Goal: Task Accomplishment & Management: Use online tool/utility

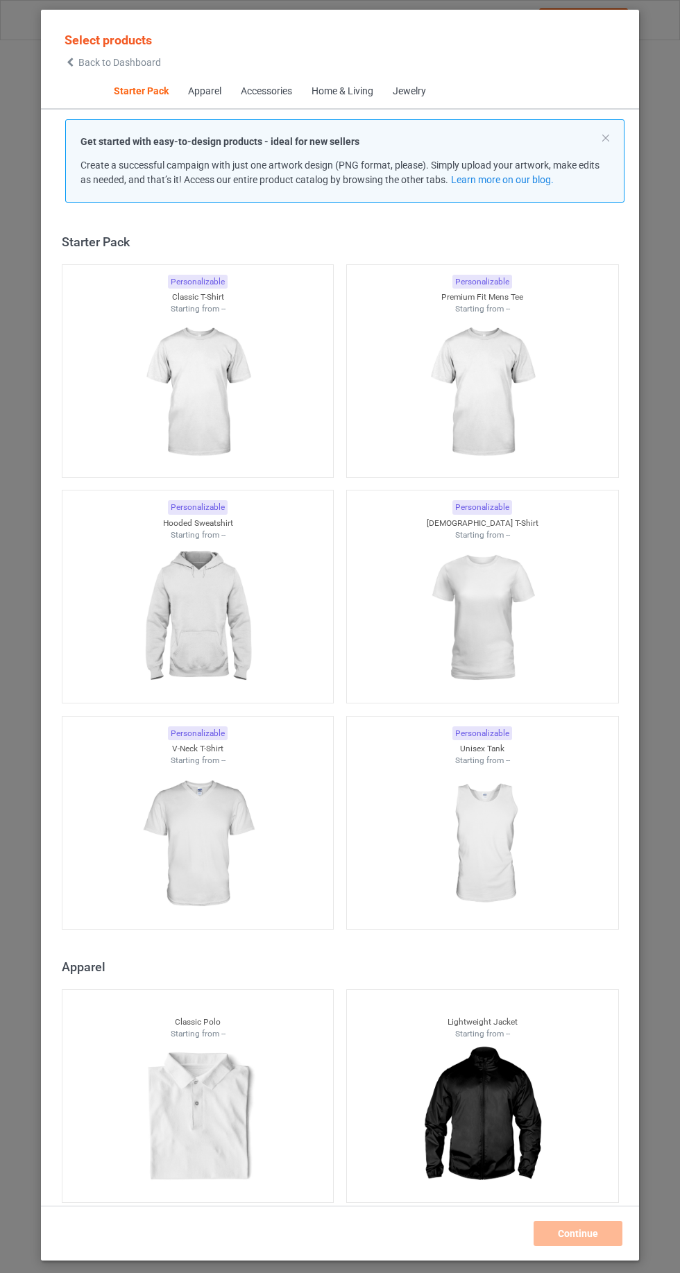
scroll to position [17, 0]
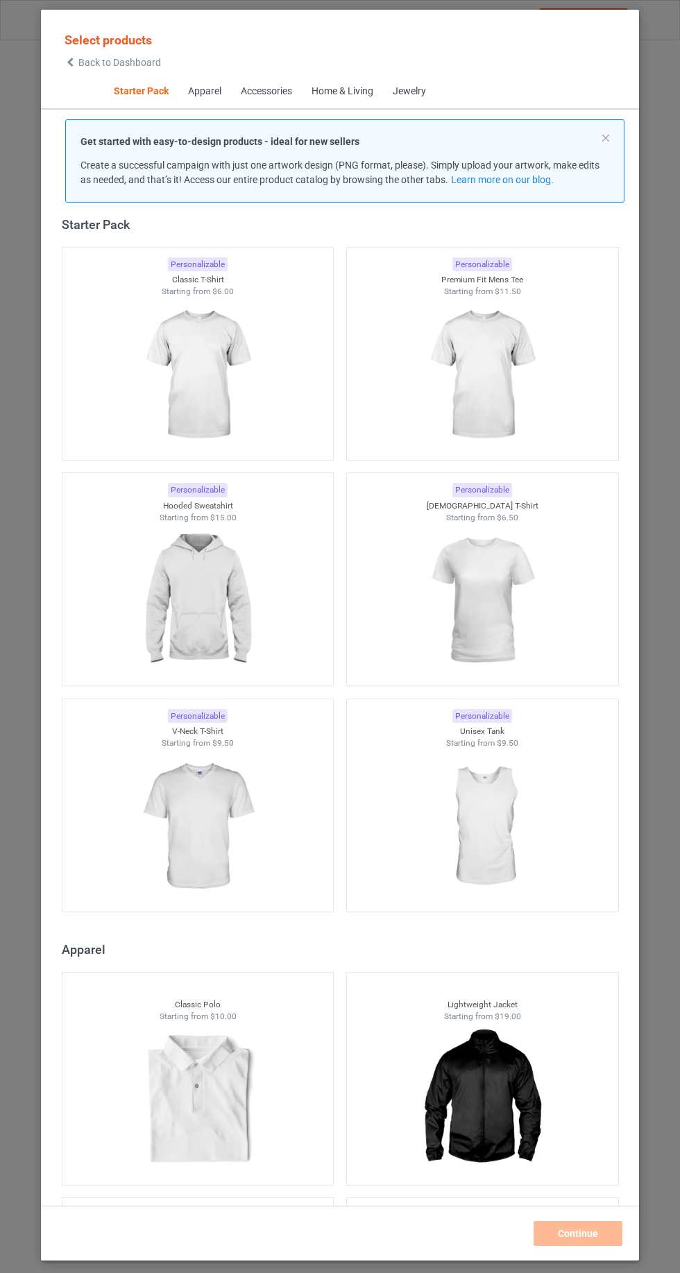
click at [148, 379] on img at bounding box center [197, 375] width 124 height 155
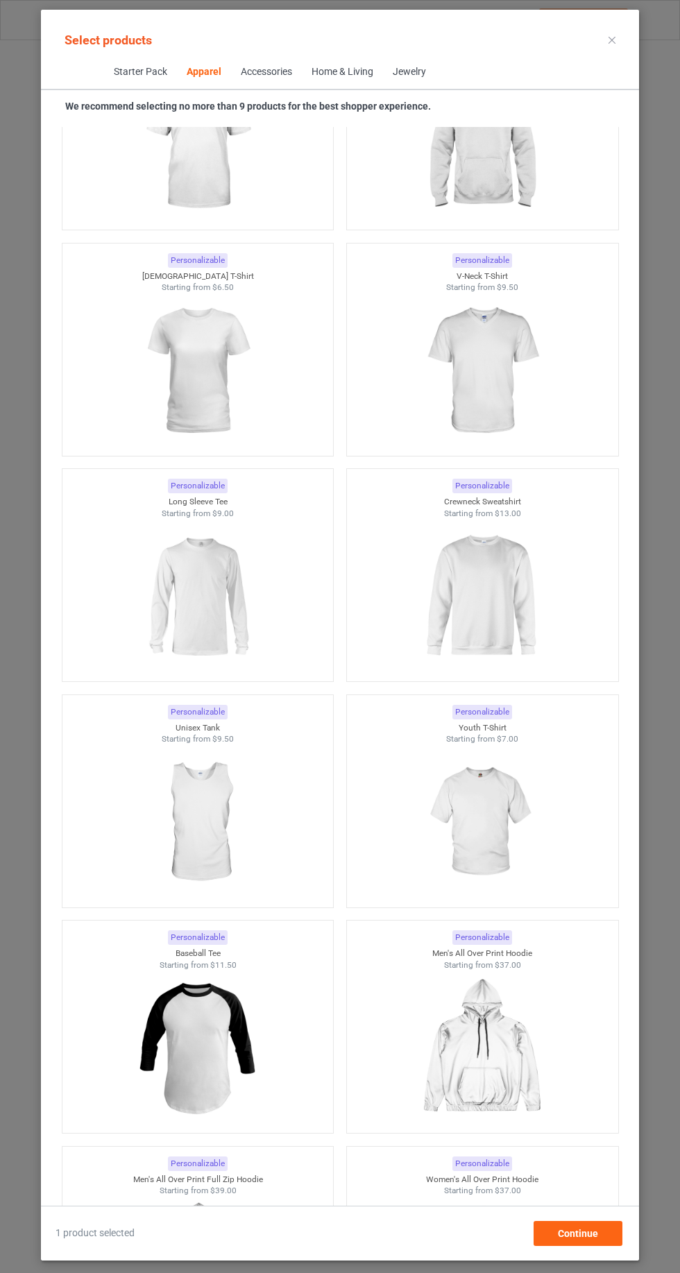
scroll to position [1353, 0]
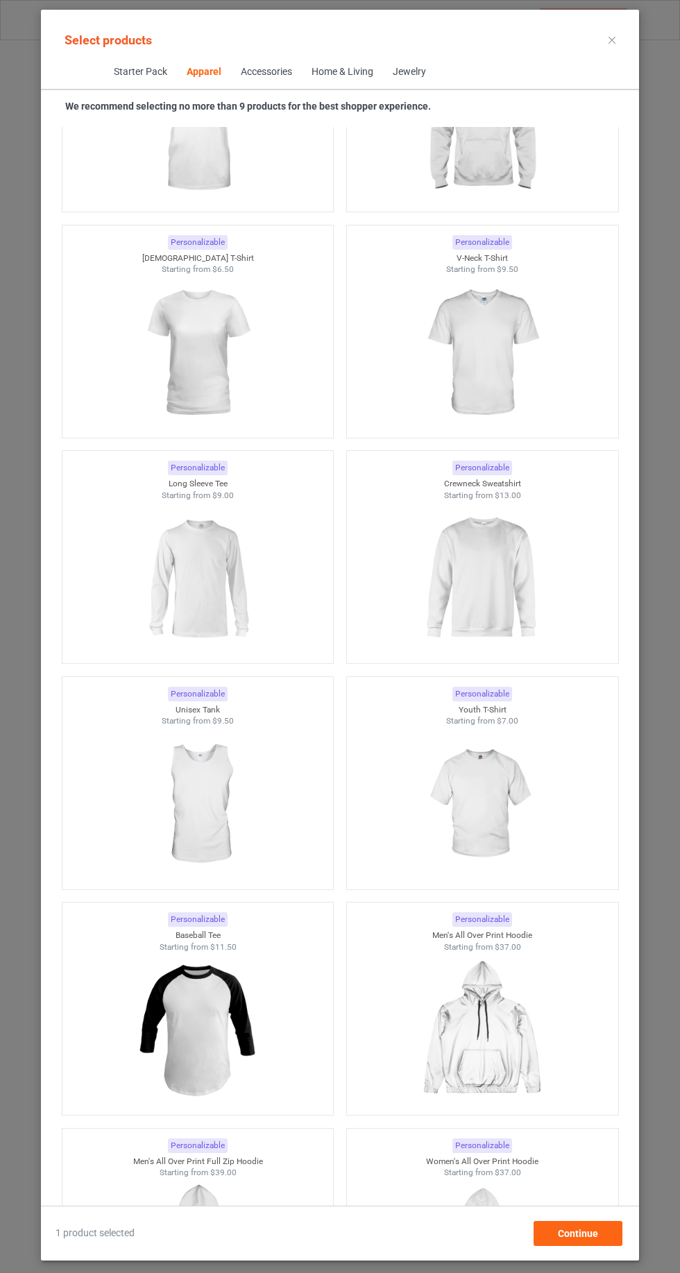
click at [152, 590] on img at bounding box center [197, 578] width 124 height 155
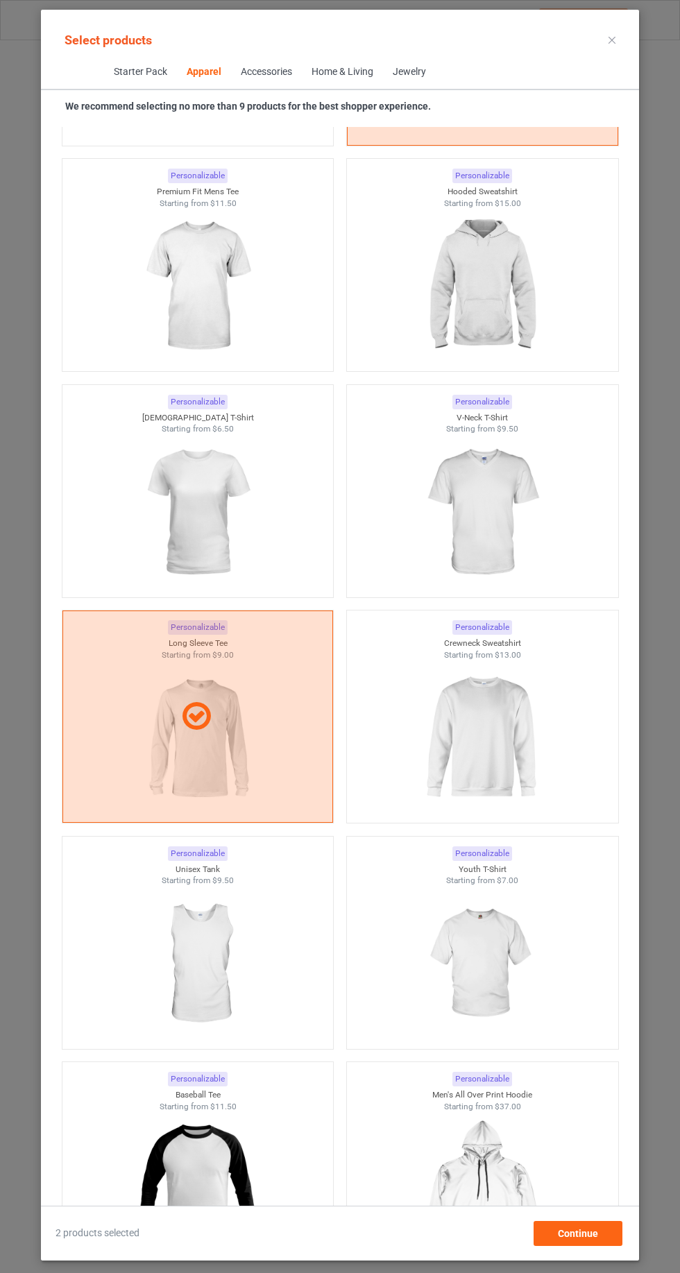
scroll to position [1196, 0]
click at [502, 771] on img at bounding box center [482, 735] width 124 height 155
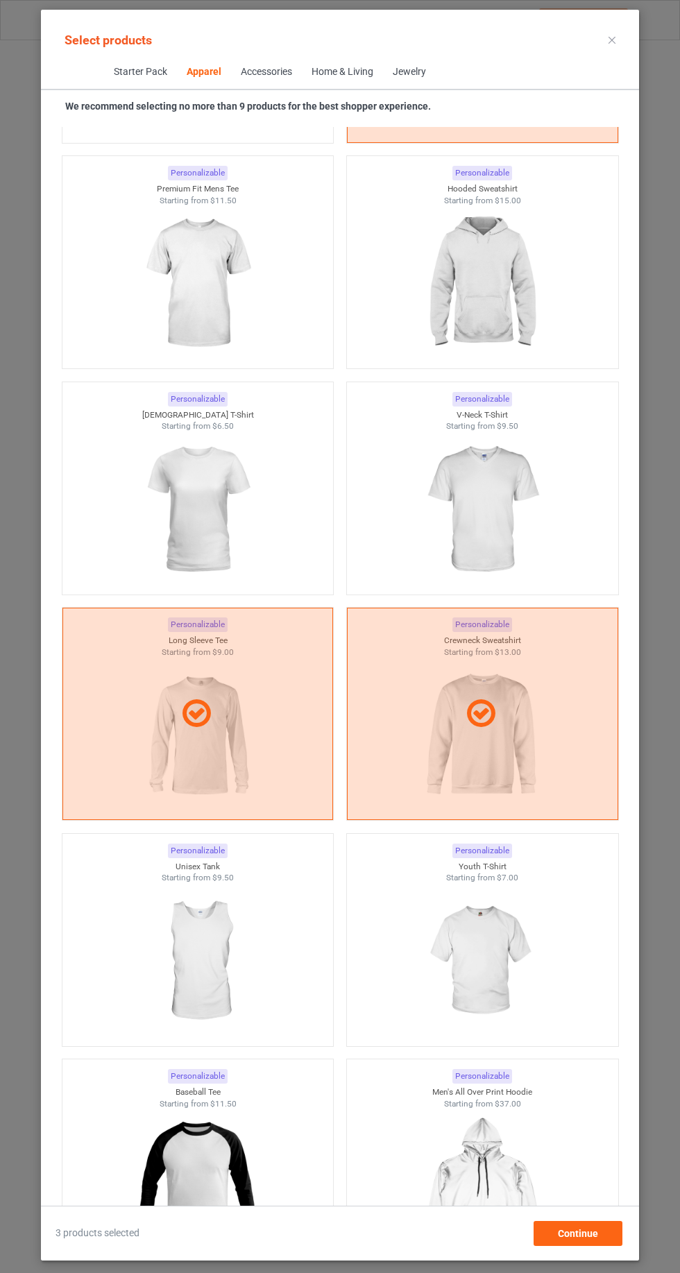
click at [611, 40] on icon at bounding box center [611, 40] width 7 height 7
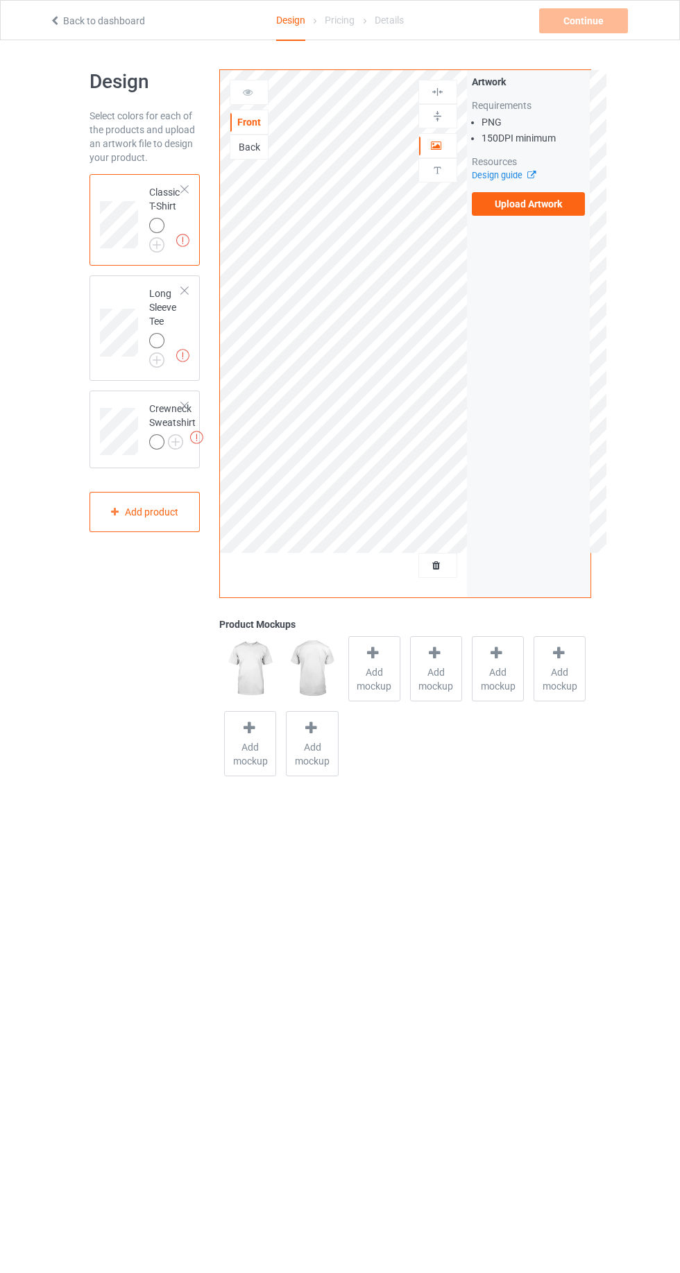
click at [563, 210] on label "Upload Artwork" at bounding box center [529, 204] width 114 height 24
click at [0, 0] on input "Upload Artwork" at bounding box center [0, 0] width 0 height 0
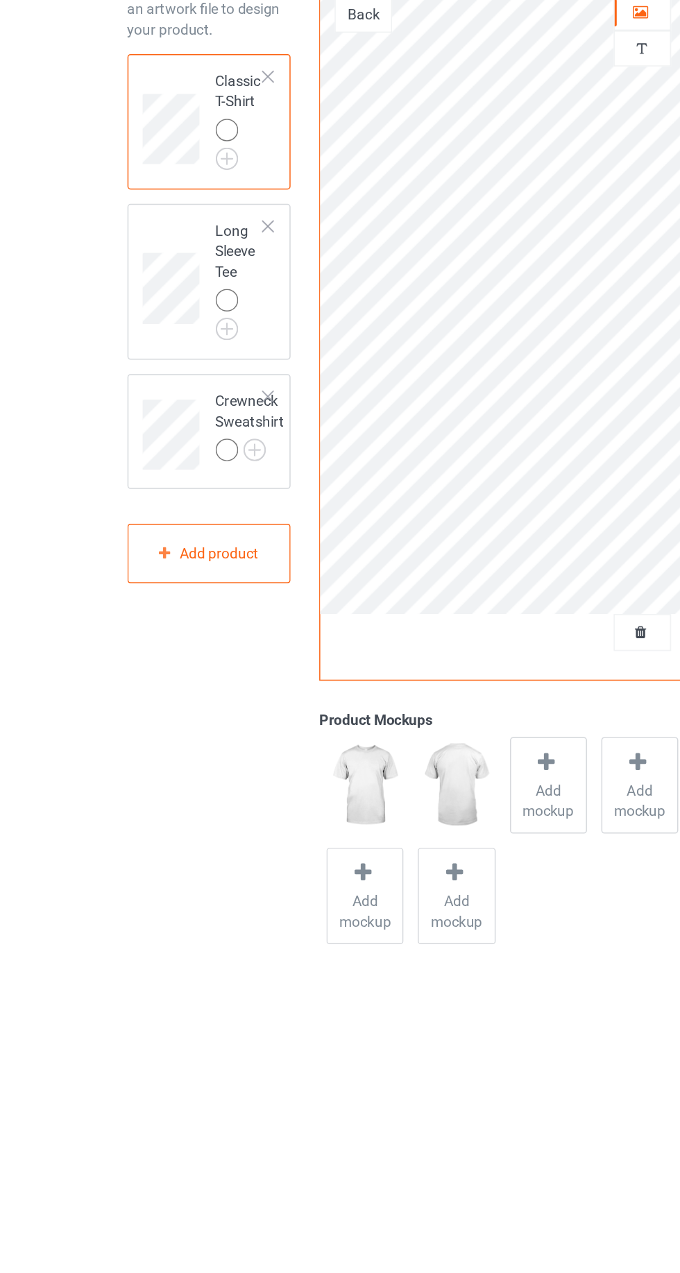
click at [153, 232] on div at bounding box center [156, 225] width 15 height 15
click at [0, 0] on img at bounding box center [0, 0] width 0 height 0
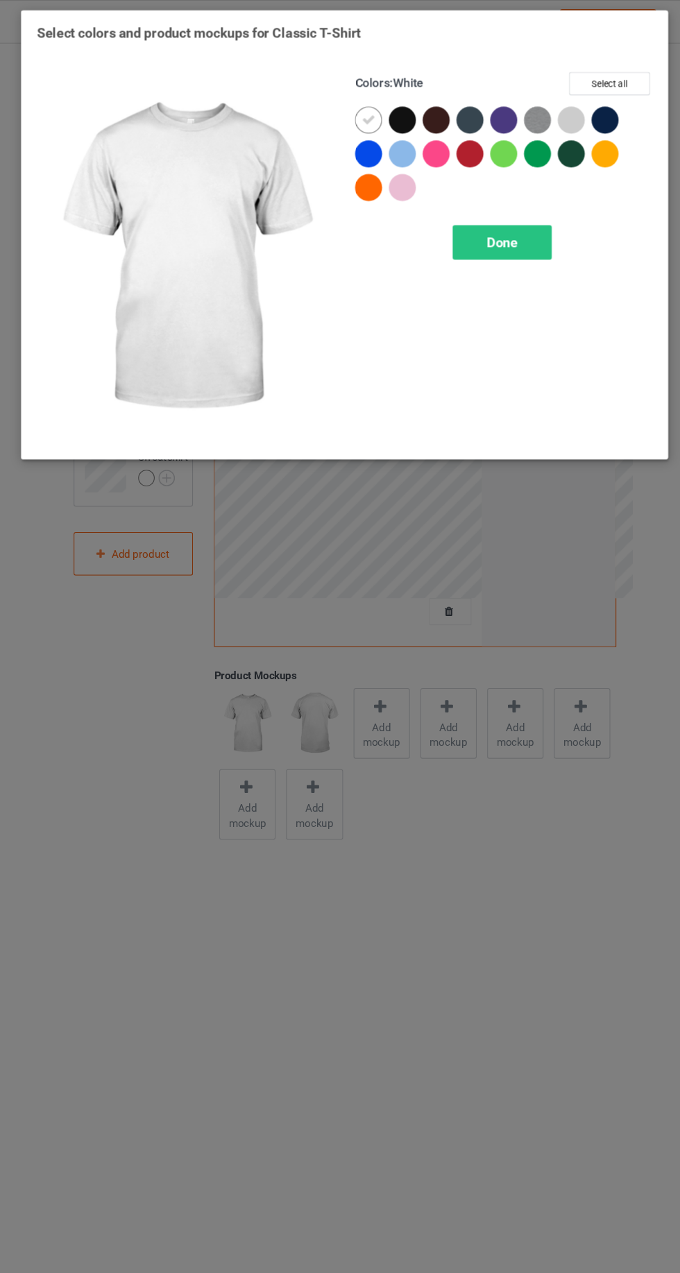
click at [401, 150] on div at bounding box center [393, 142] width 25 height 25
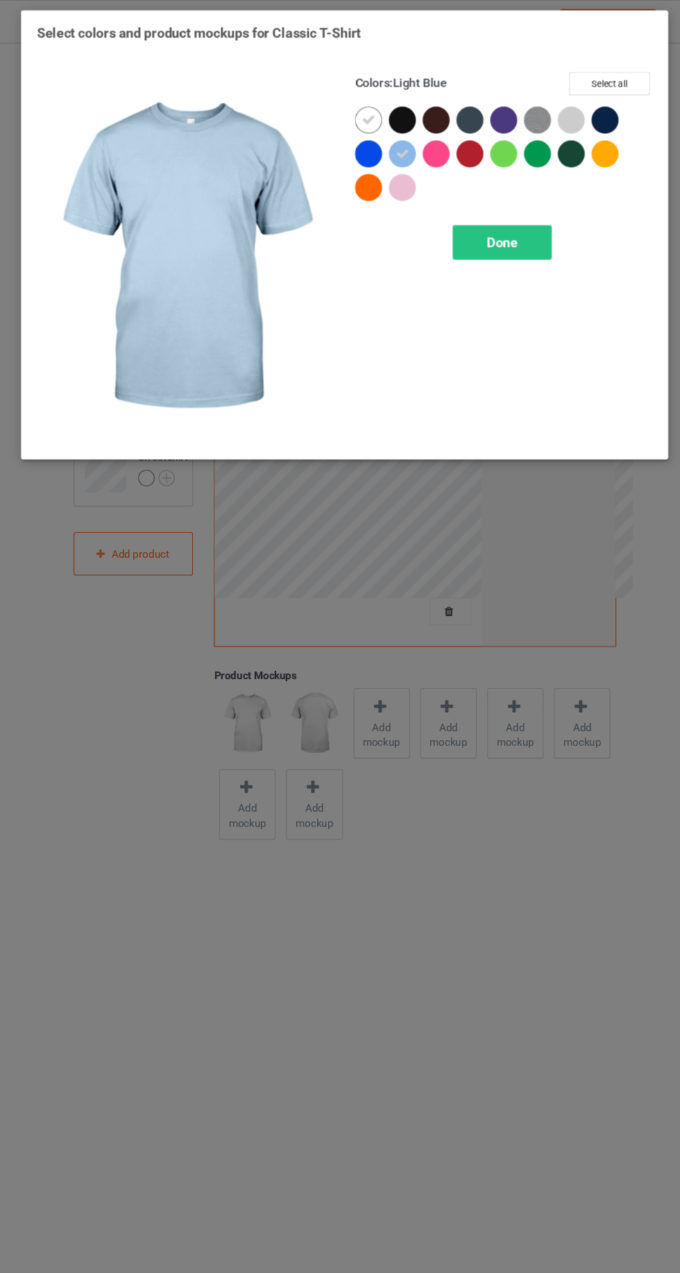
click at [386, 181] on div at bounding box center [393, 173] width 25 height 25
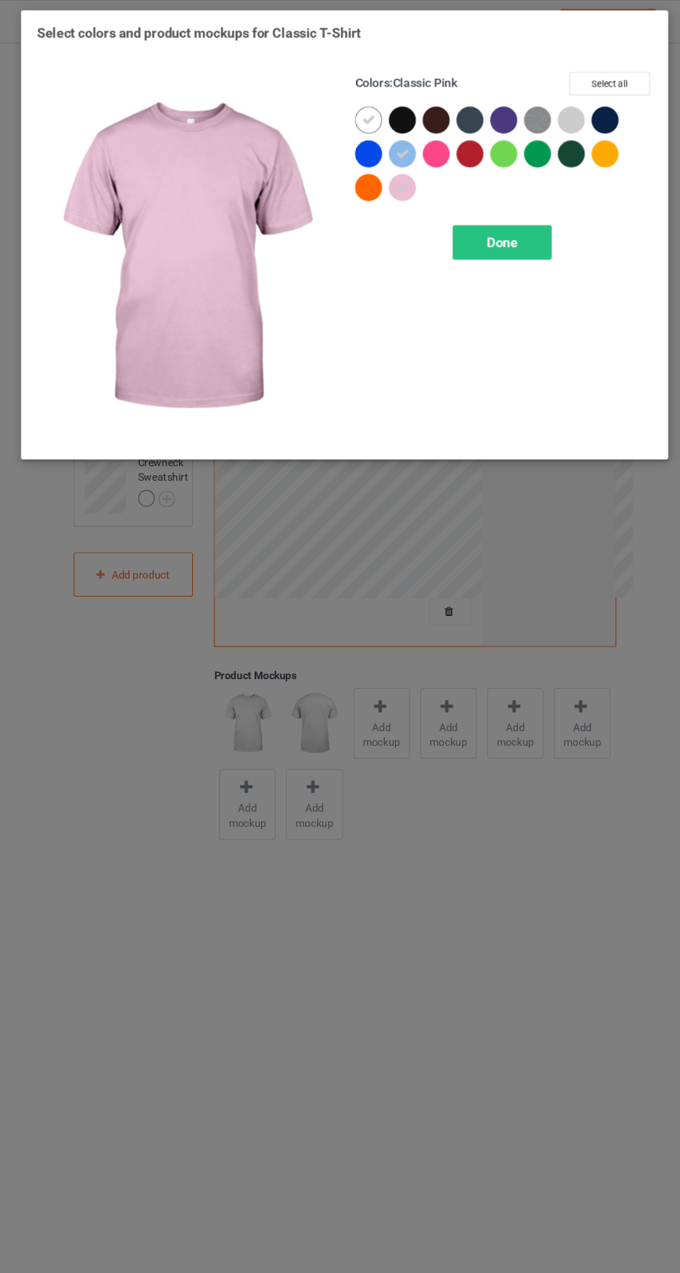
click at [350, 176] on div at bounding box center [362, 173] width 25 height 25
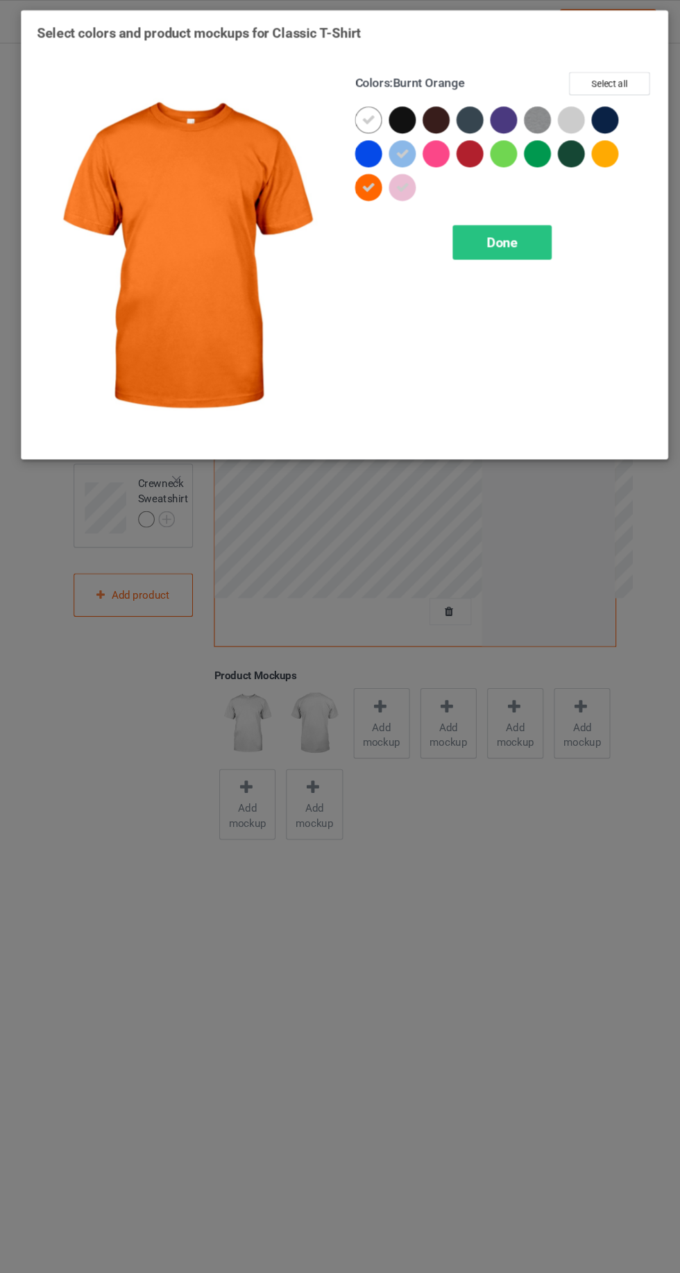
click at [483, 223] on span "Done" at bounding box center [485, 223] width 29 height 15
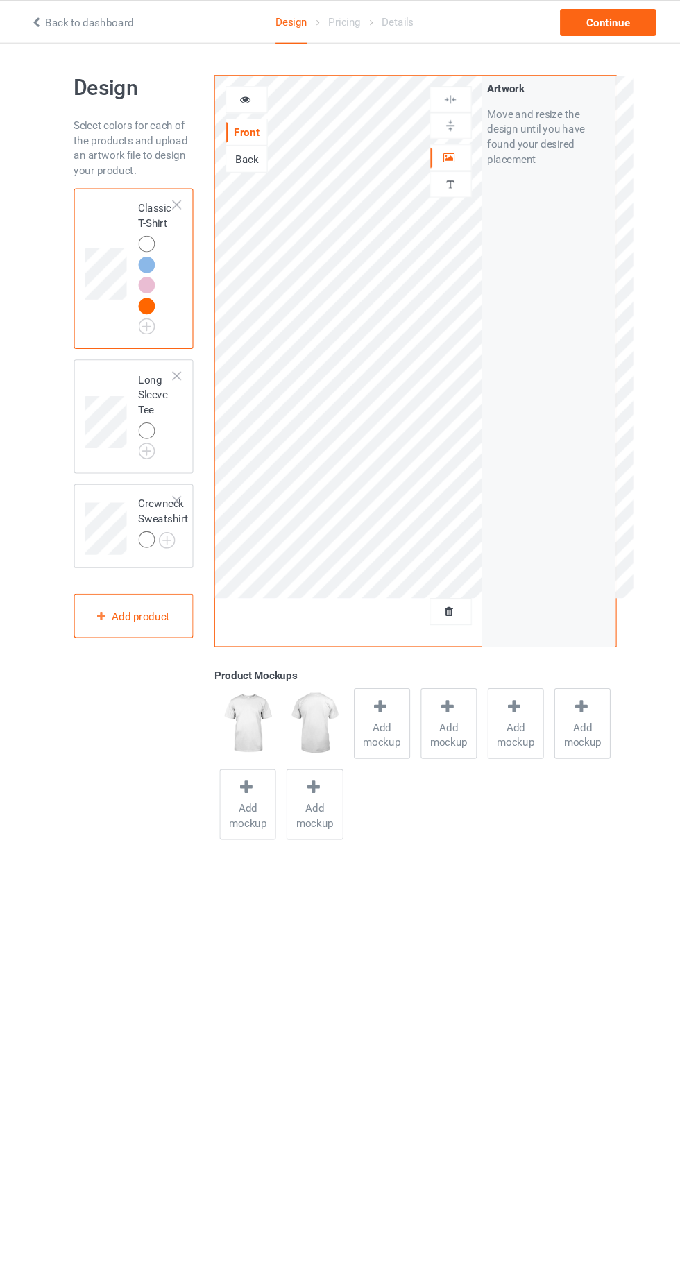
click at [442, 934] on body "Back to dashboard Design Pricing Details Continue Design Select colors for each…" at bounding box center [340, 676] width 680 height 1273
click at [436, 144] on icon at bounding box center [437, 144] width 12 height 10
click at [433, 152] on div "Artwork" at bounding box center [437, 145] width 39 height 25
click at [442, 866] on body "Back to dashboard Design Pricing Details Continue Design Select colors for each…" at bounding box center [340, 676] width 680 height 1273
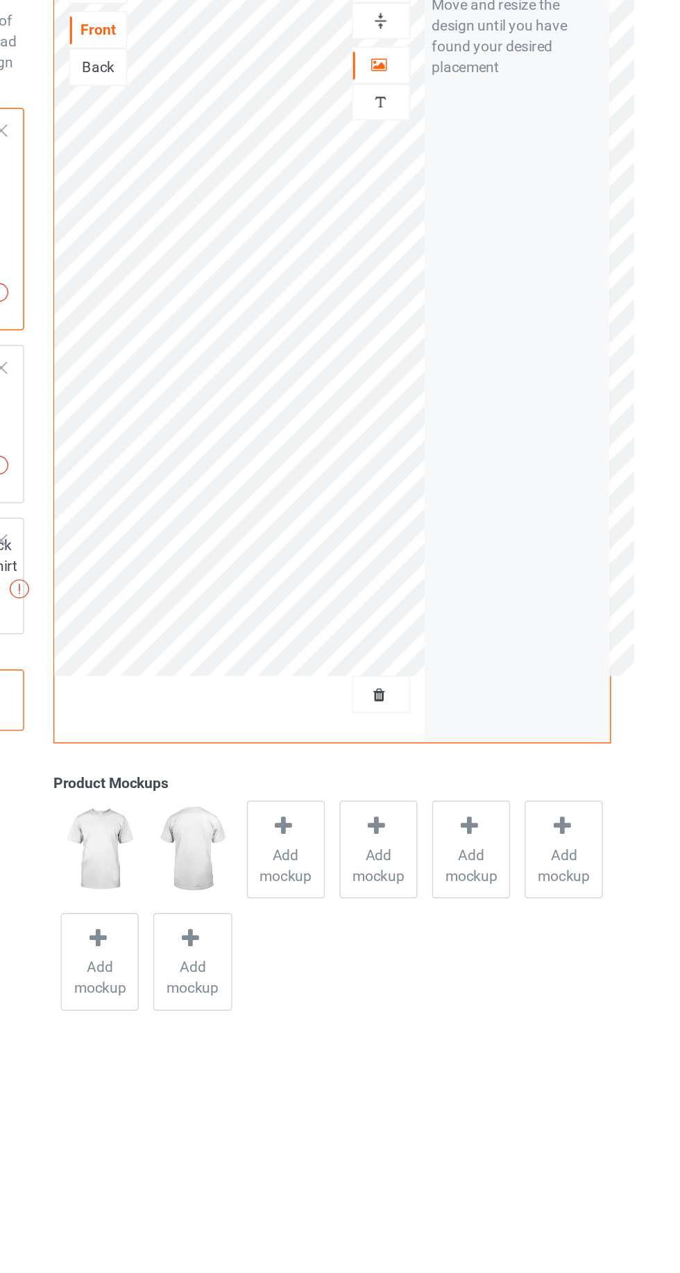
click at [459, 826] on body "Back to dashboard Design Pricing Details Continue Artwork resolution lower than…" at bounding box center [340, 676] width 680 height 1273
click at [451, 842] on body "Back to dashboard Design Pricing Details Continue Artwork resolution lower than…" at bounding box center [340, 676] width 680 height 1273
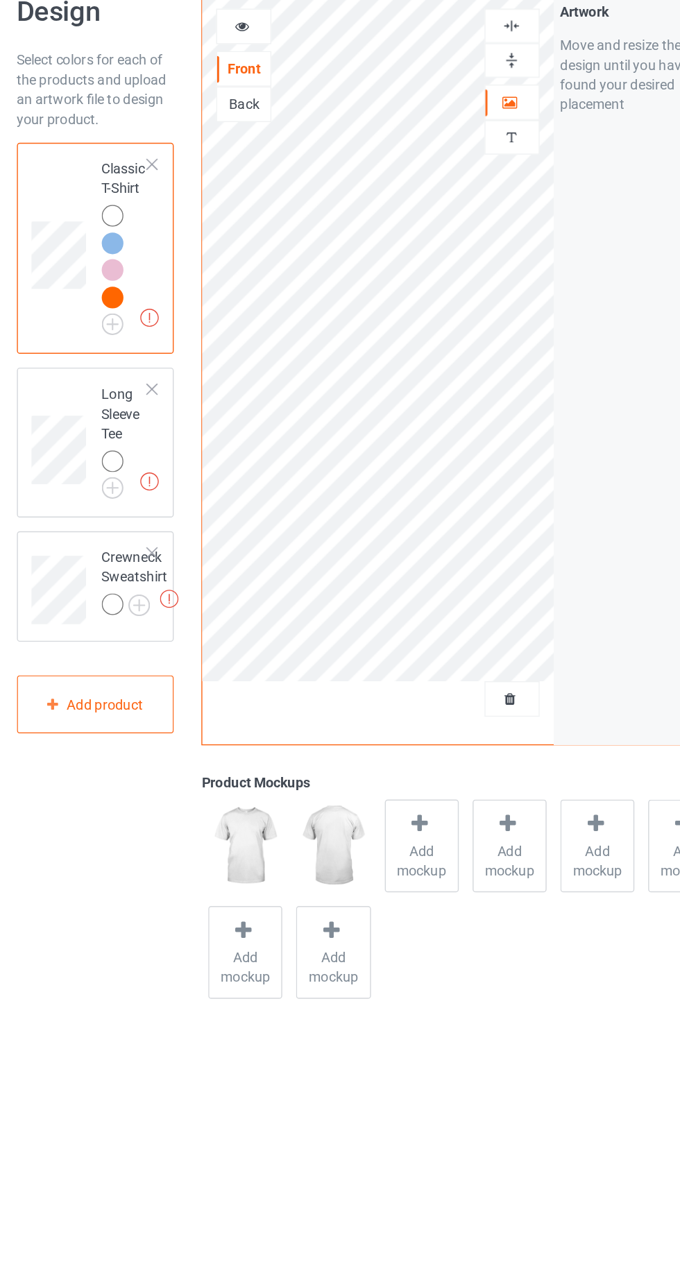
click at [405, 817] on body "Back to dashboard Design Pricing Details Continue Artwork resolution lower than…" at bounding box center [340, 676] width 680 height 1273
click at [368, 805] on div "Design Select colors for each of the products and upload an artwork file to des…" at bounding box center [340, 425] width 502 height 770
click at [153, 246] on div at bounding box center [156, 244] width 15 height 15
click at [128, 746] on div "Design Select colors for each of the products and upload an artwork file to des…" at bounding box center [145, 425] width 130 height 731
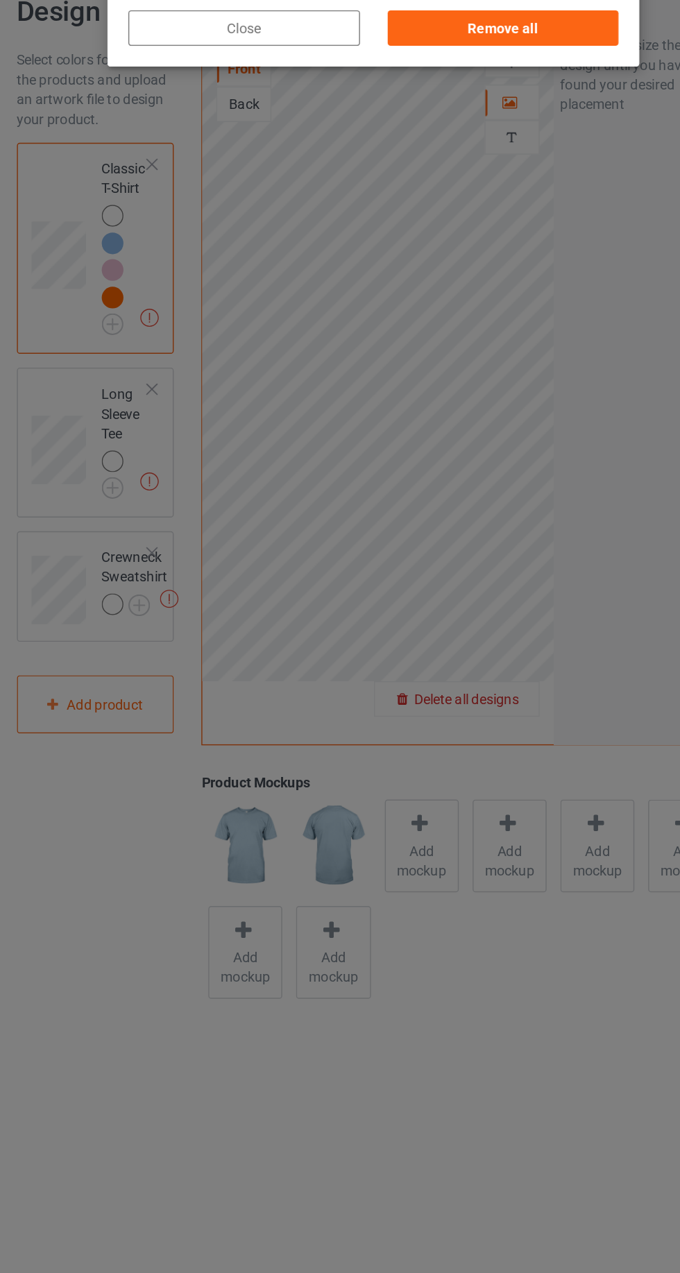
click at [493, 94] on div "Remove all" at bounding box center [431, 93] width 163 height 25
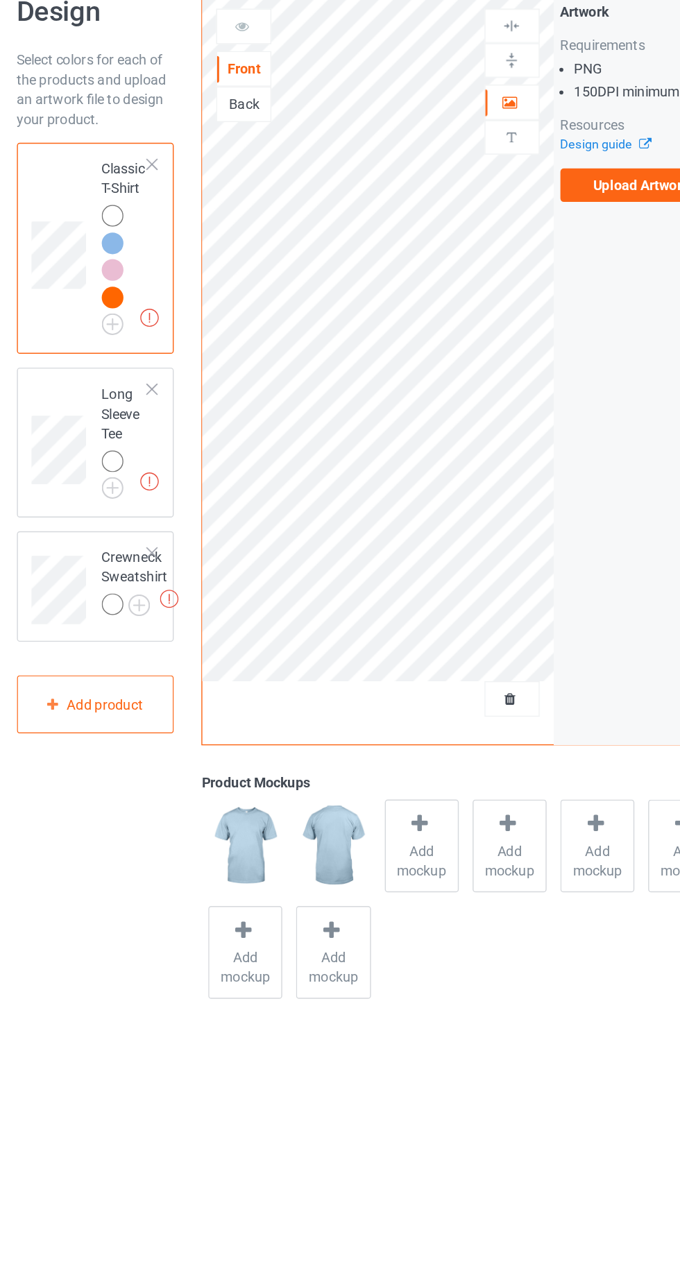
click at [530, 205] on label "Upload Artwork" at bounding box center [529, 204] width 114 height 24
click at [0, 0] on input "Upload Artwork" at bounding box center [0, 0] width 0 height 0
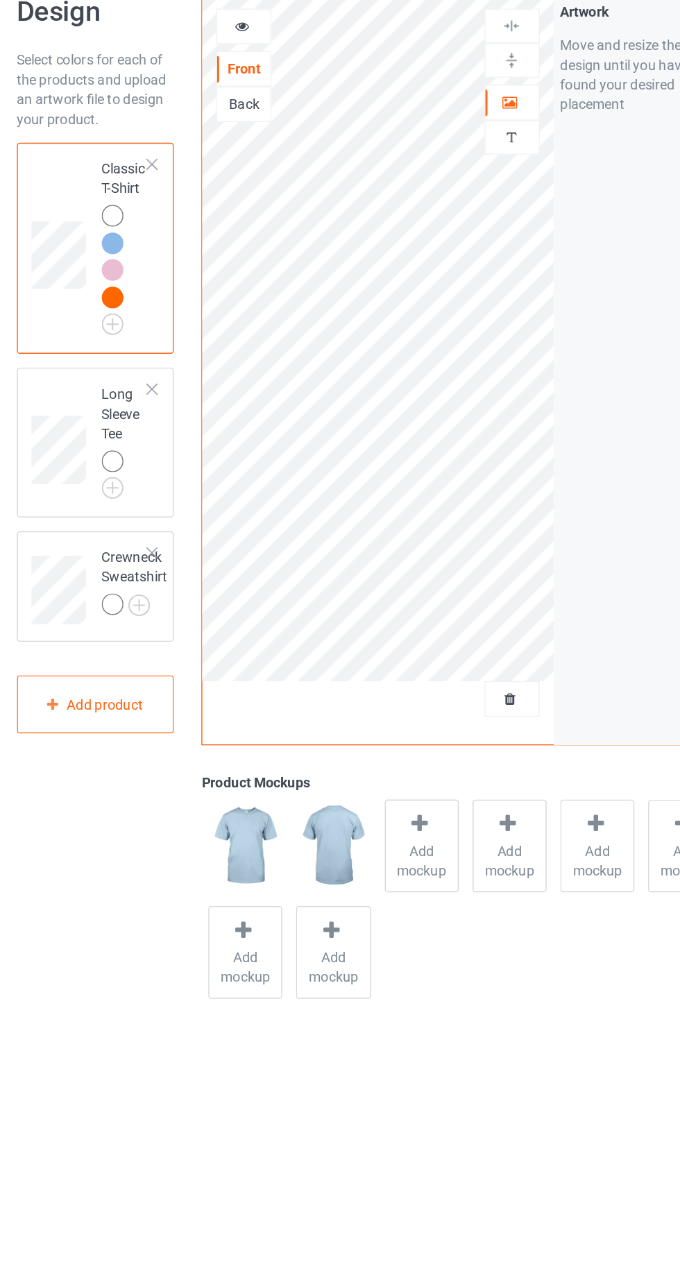
click at [0, 0] on img at bounding box center [0, 0] width 0 height 0
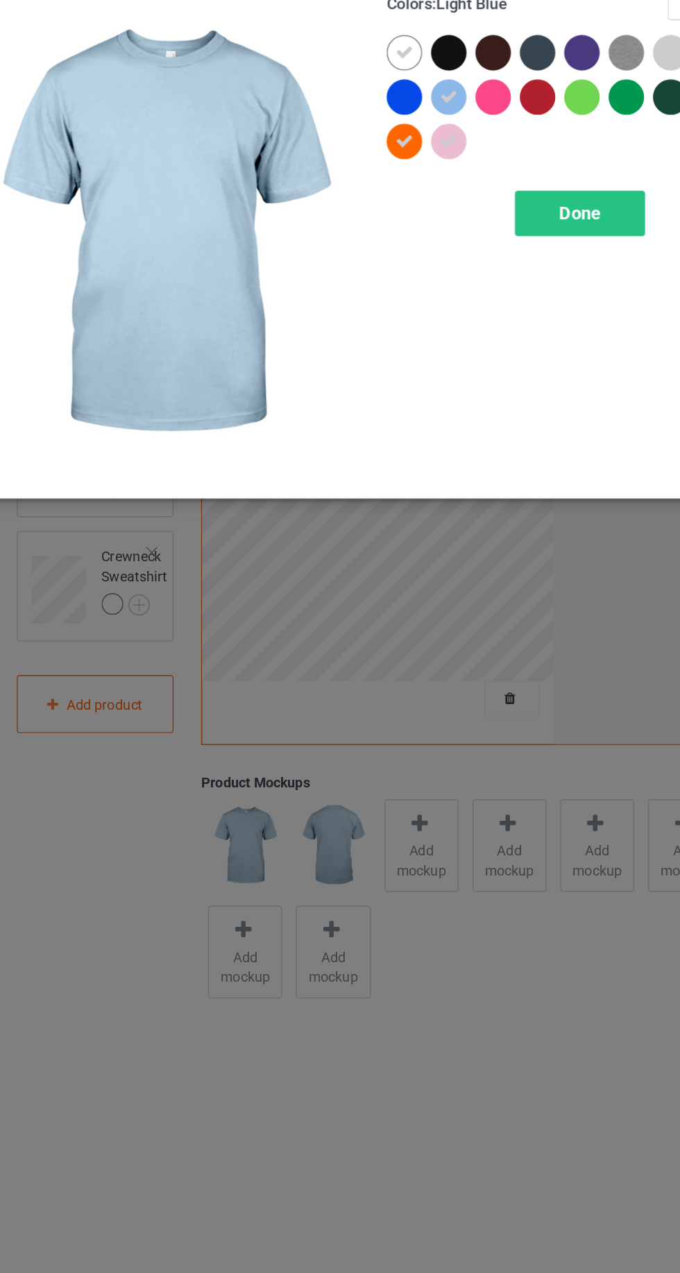
click at [391, 114] on div at bounding box center [393, 111] width 25 height 25
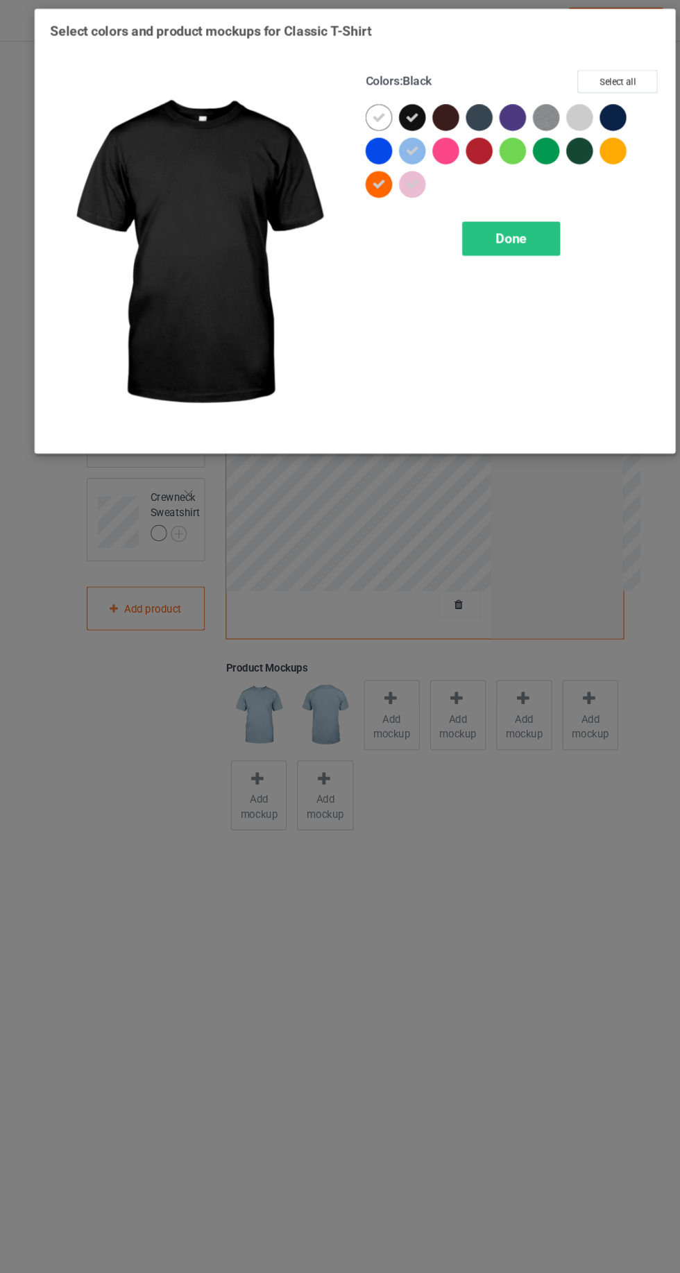
click at [365, 114] on icon at bounding box center [362, 111] width 12 height 12
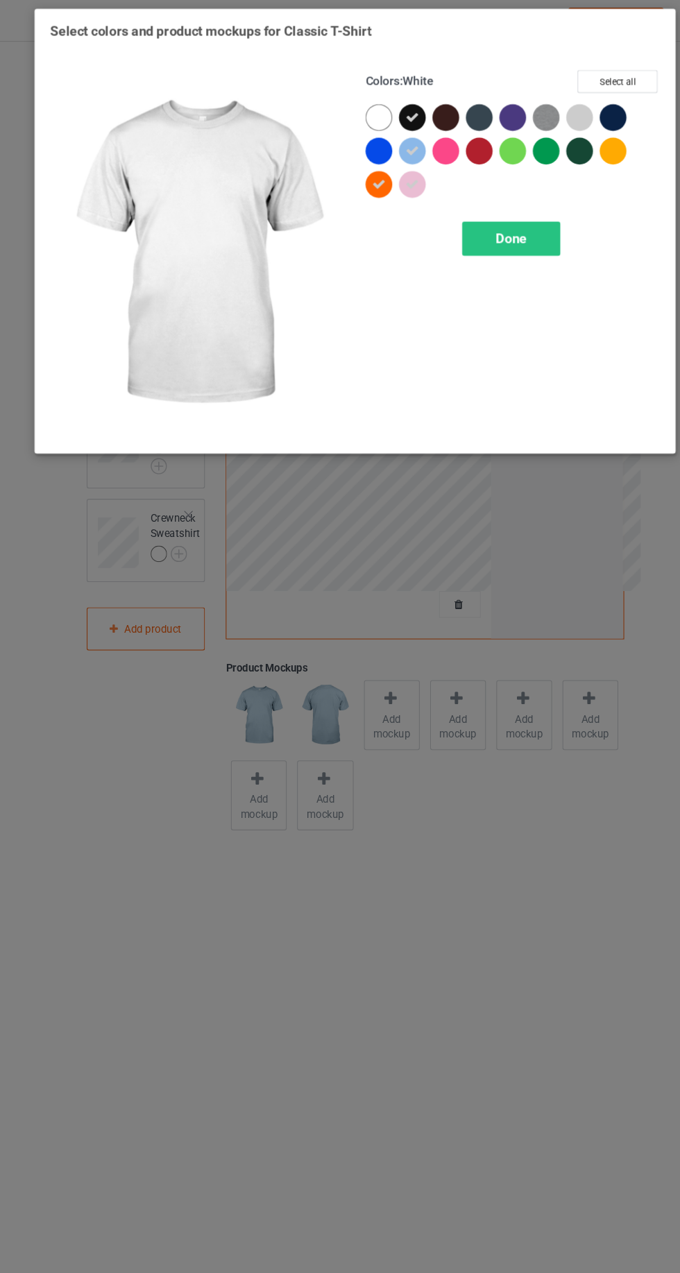
click at [431, 106] on div at bounding box center [424, 111] width 25 height 25
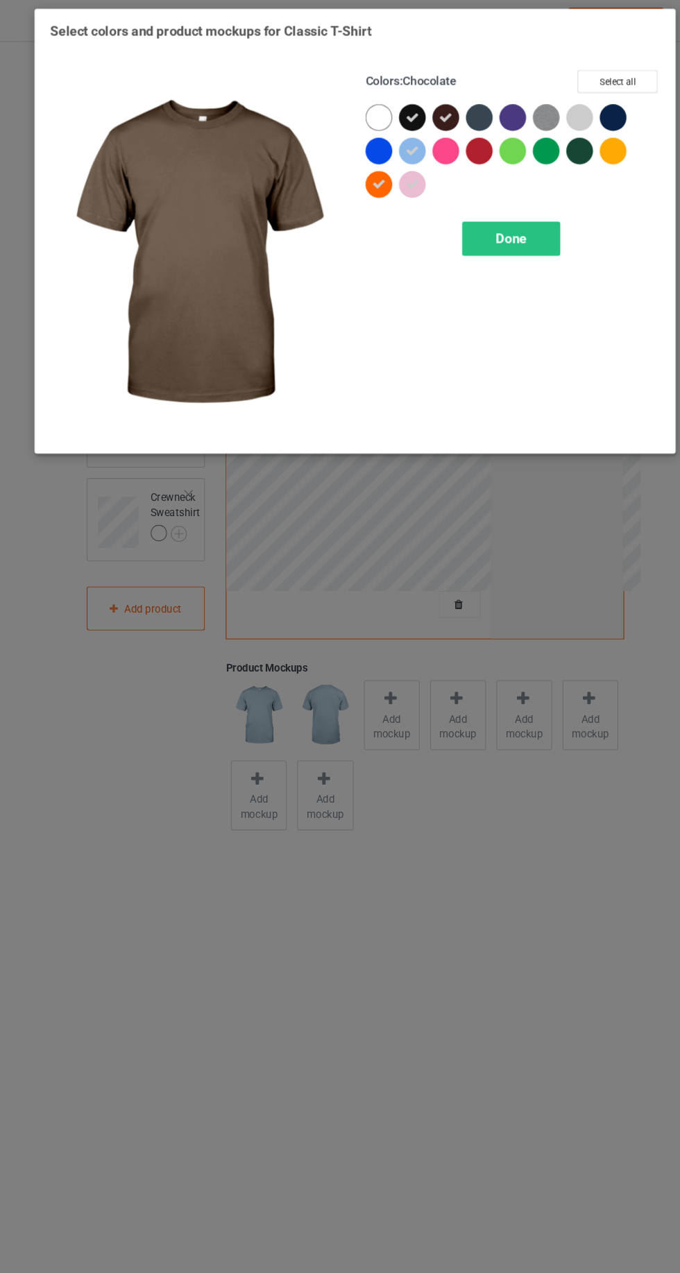
click at [456, 103] on div at bounding box center [455, 111] width 25 height 25
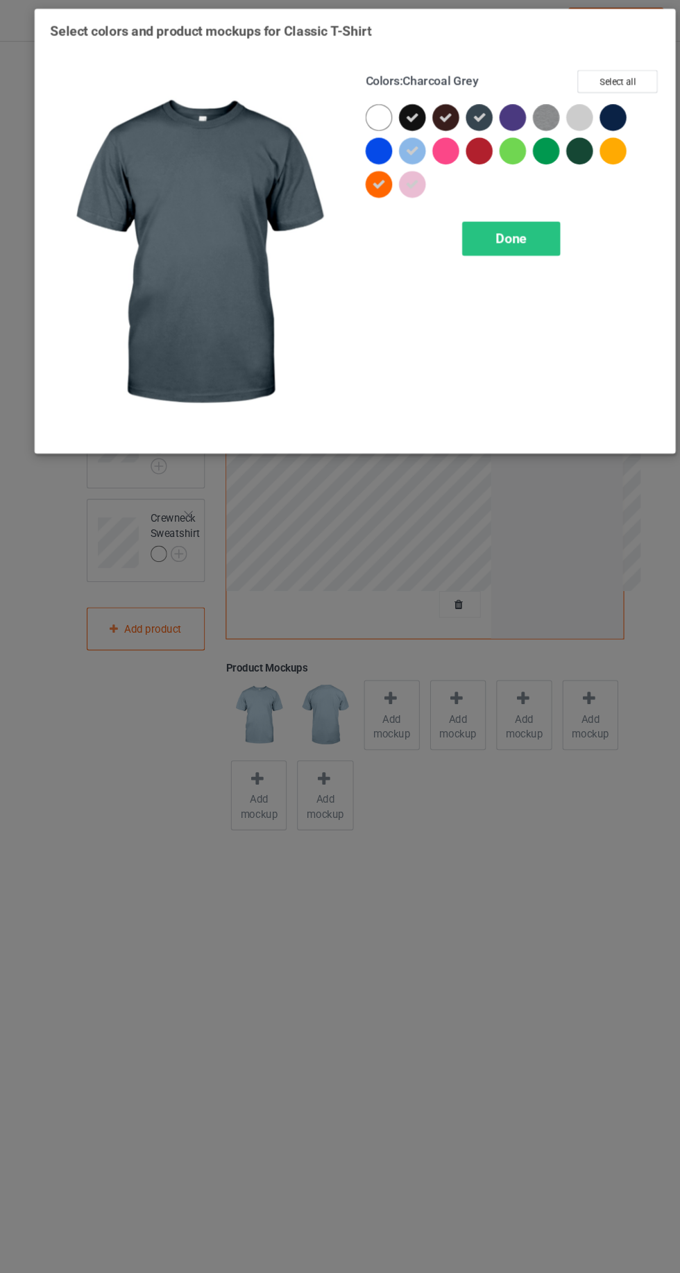
click at [423, 148] on div at bounding box center [424, 142] width 25 height 25
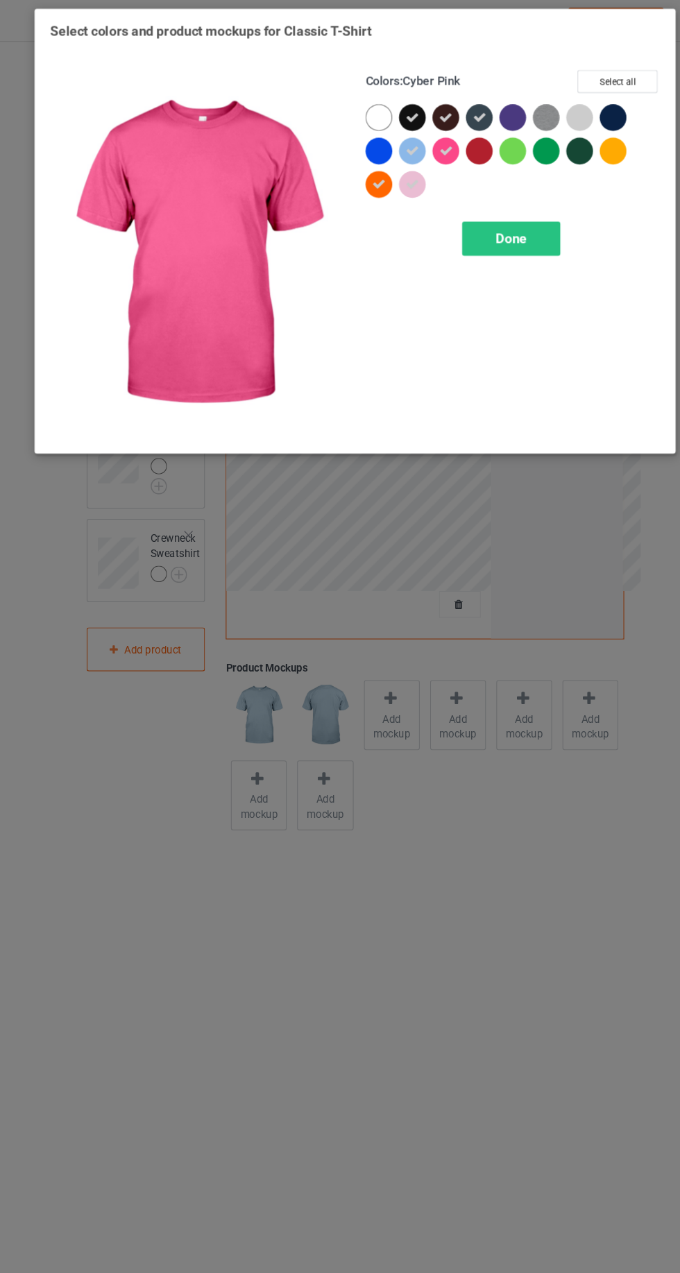
click at [459, 148] on div at bounding box center [455, 142] width 25 height 25
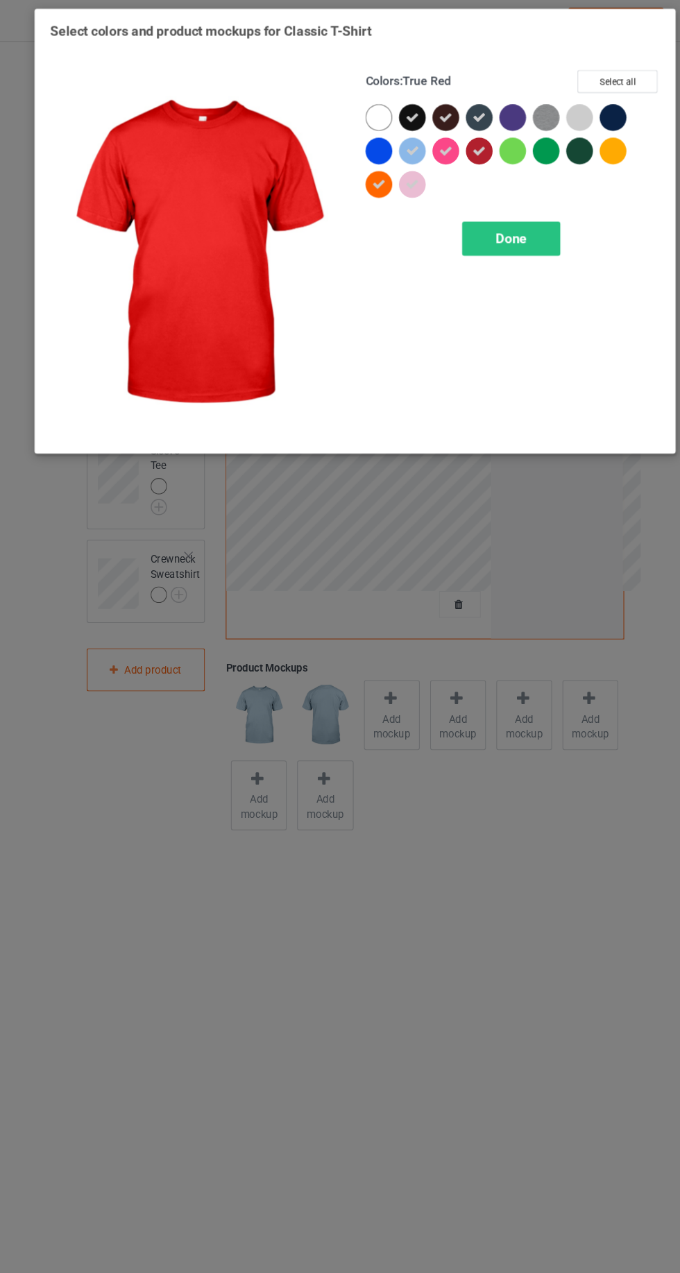
click at [545, 114] on div at bounding box center [549, 111] width 25 height 25
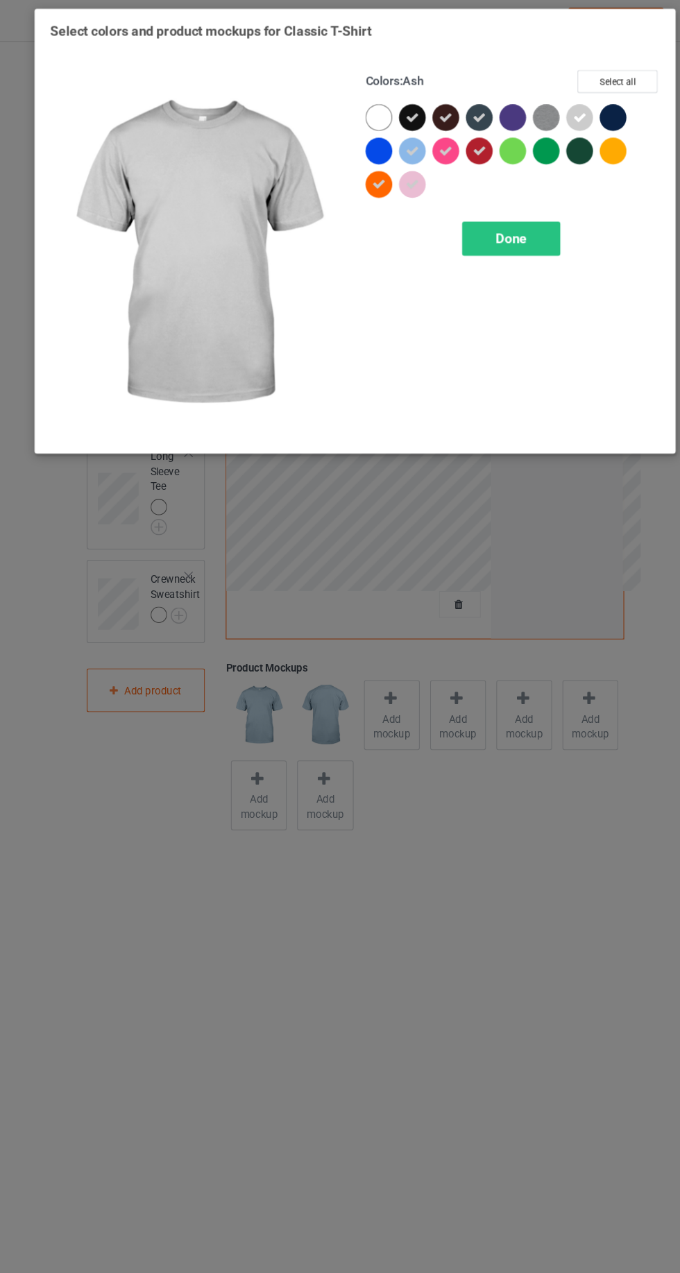
click at [501, 112] on div at bounding box center [490, 114] width 31 height 31
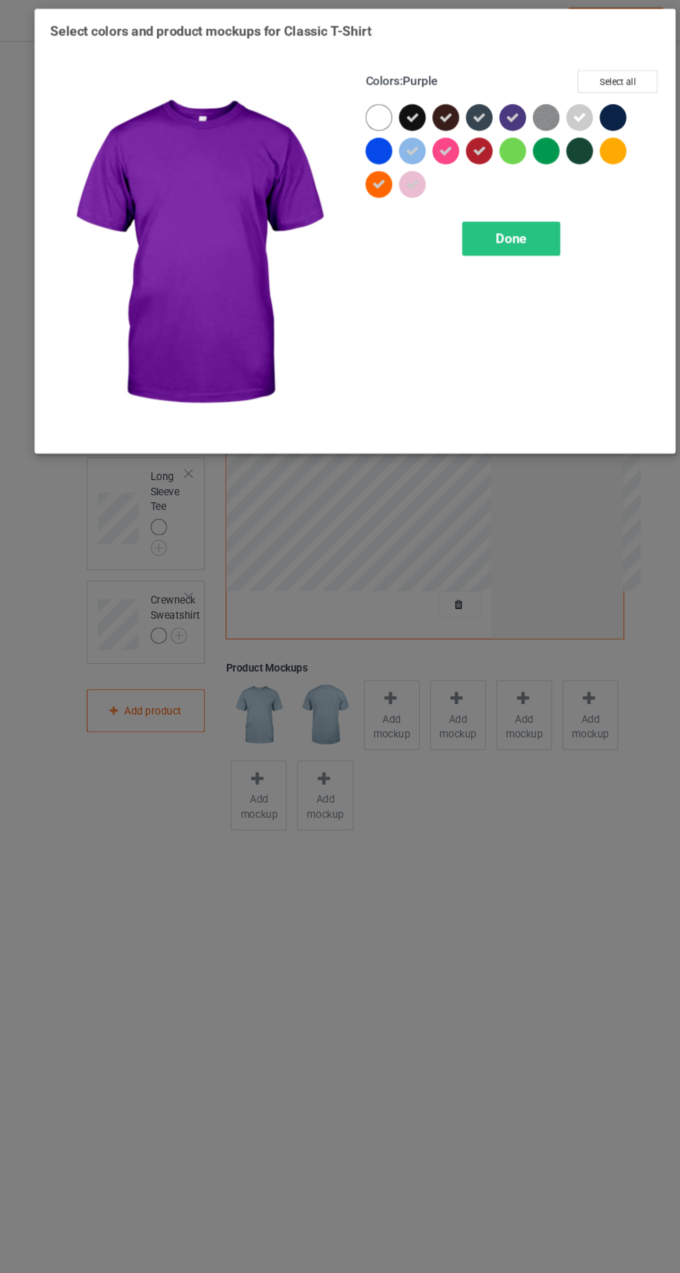
click at [515, 116] on img at bounding box center [518, 111] width 25 height 25
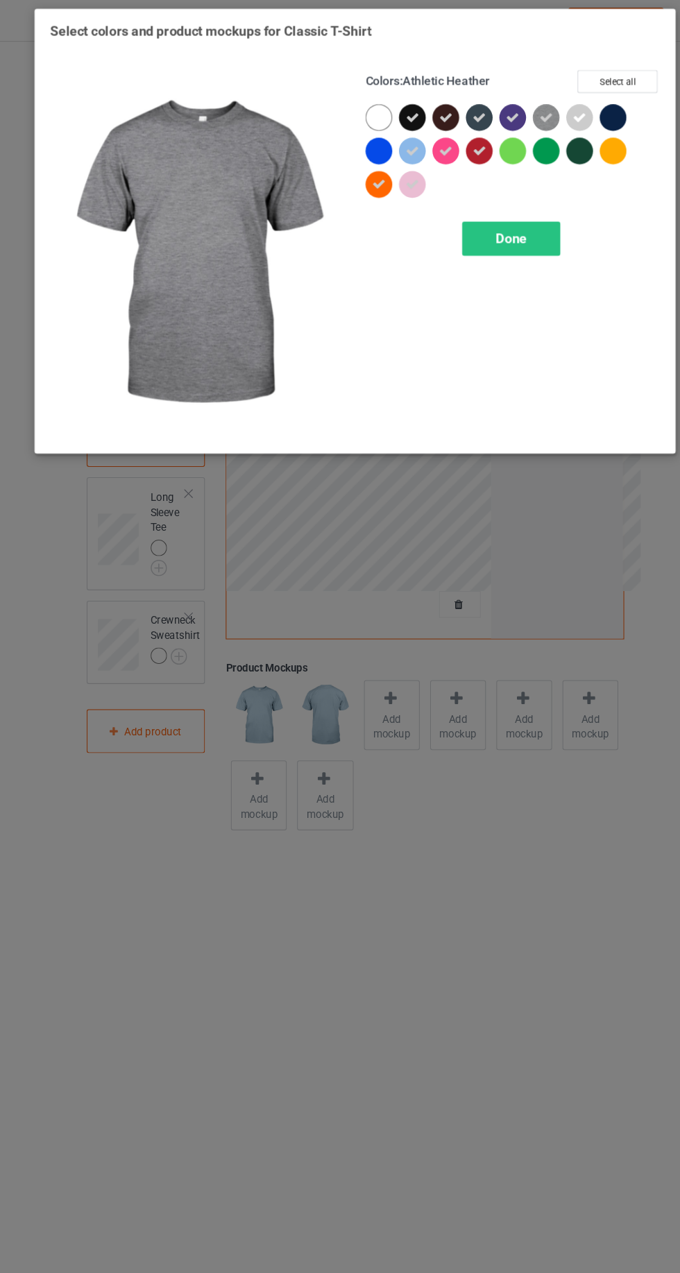
click at [585, 118] on div at bounding box center [580, 111] width 25 height 25
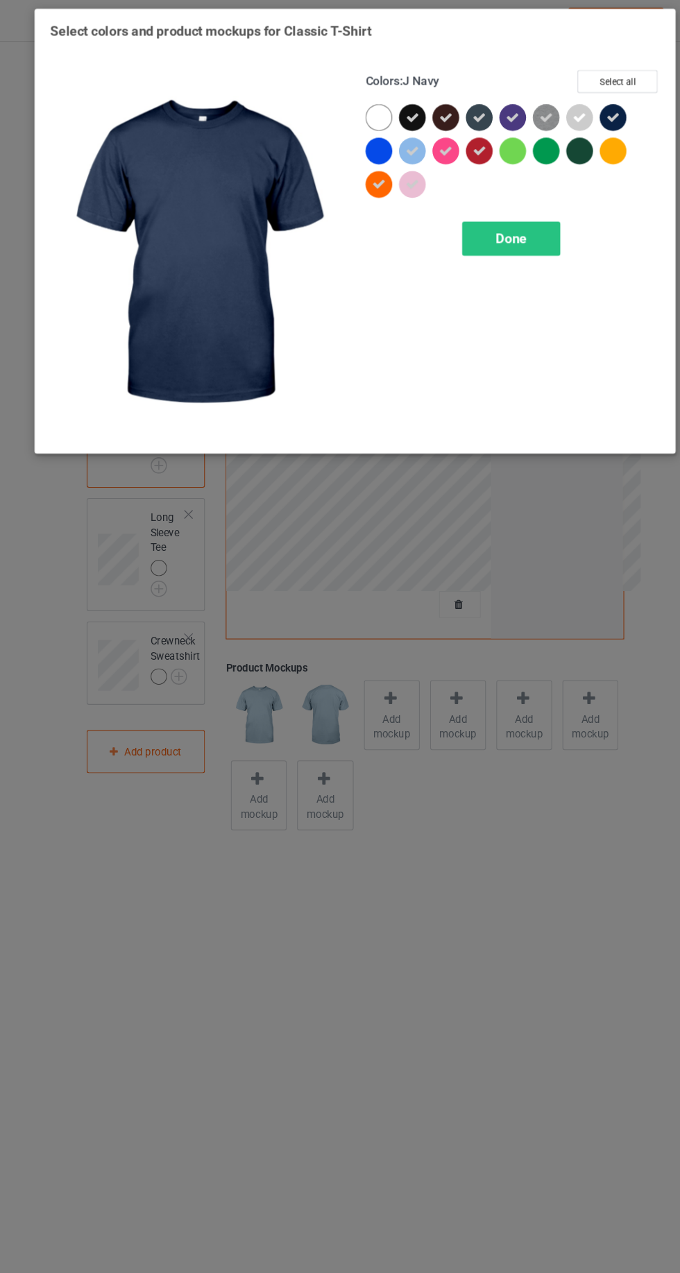
click at [501, 235] on div "Done" at bounding box center [486, 224] width 92 height 32
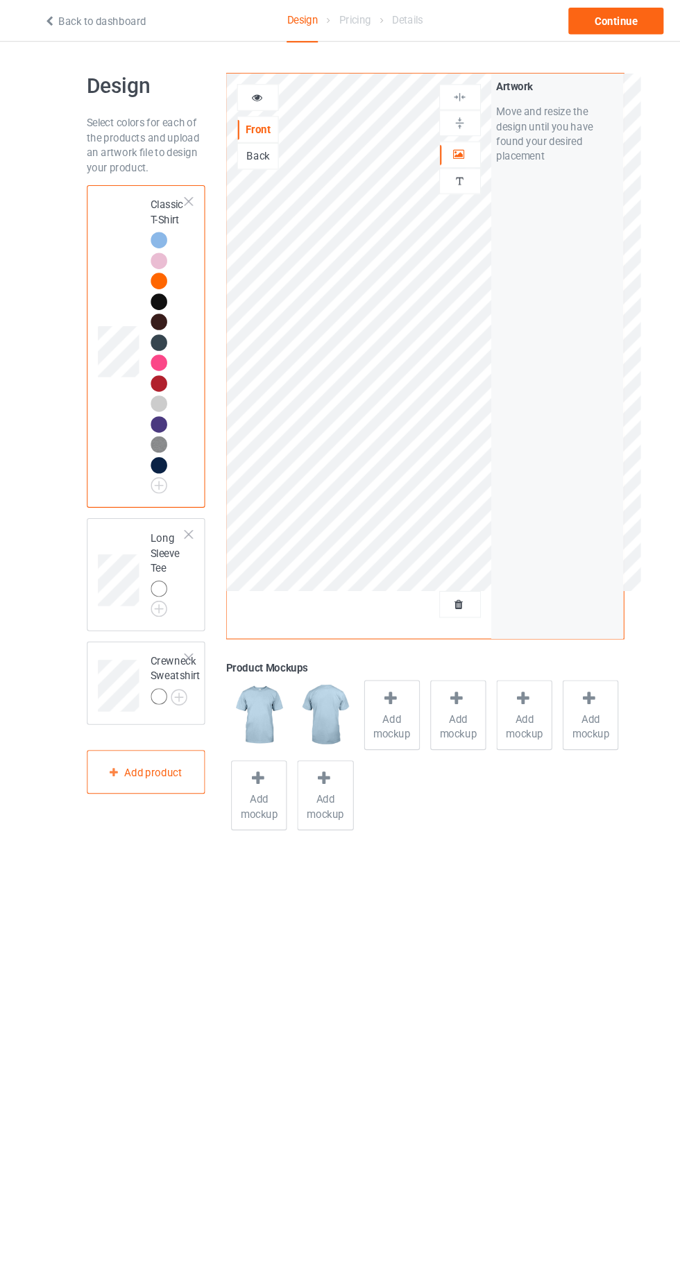
click at [155, 554] on div at bounding box center [156, 550] width 15 height 15
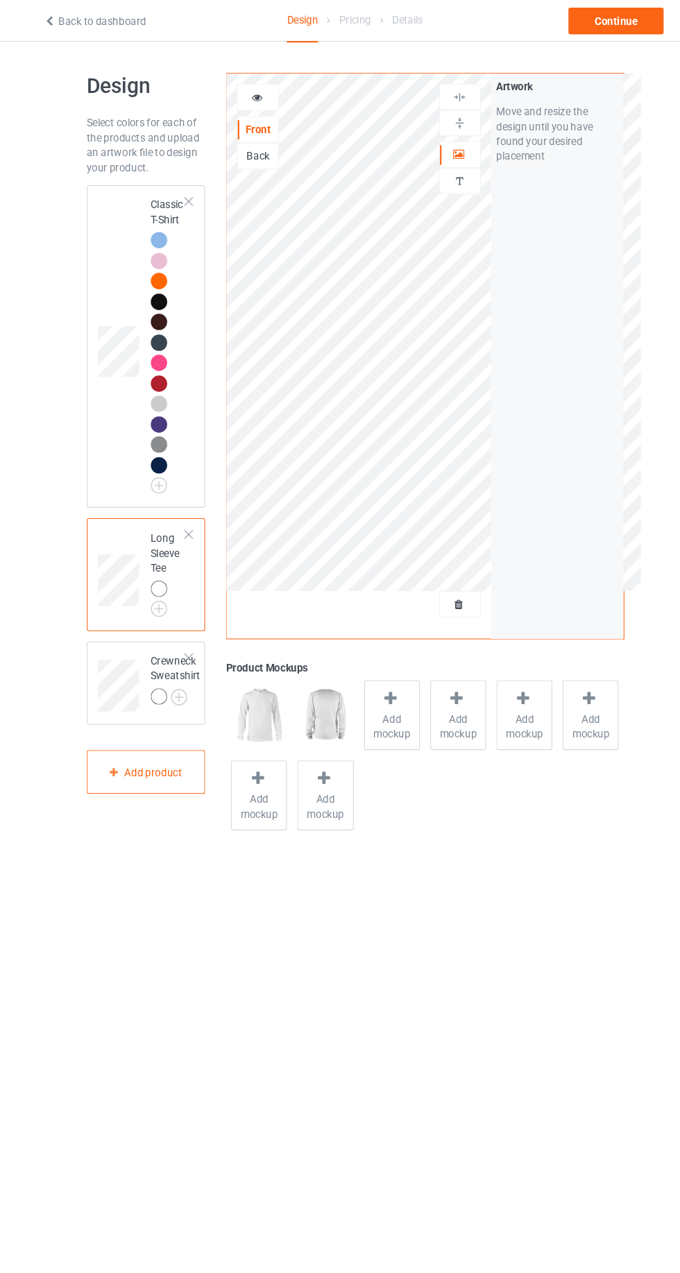
click at [0, 0] on img at bounding box center [0, 0] width 0 height 0
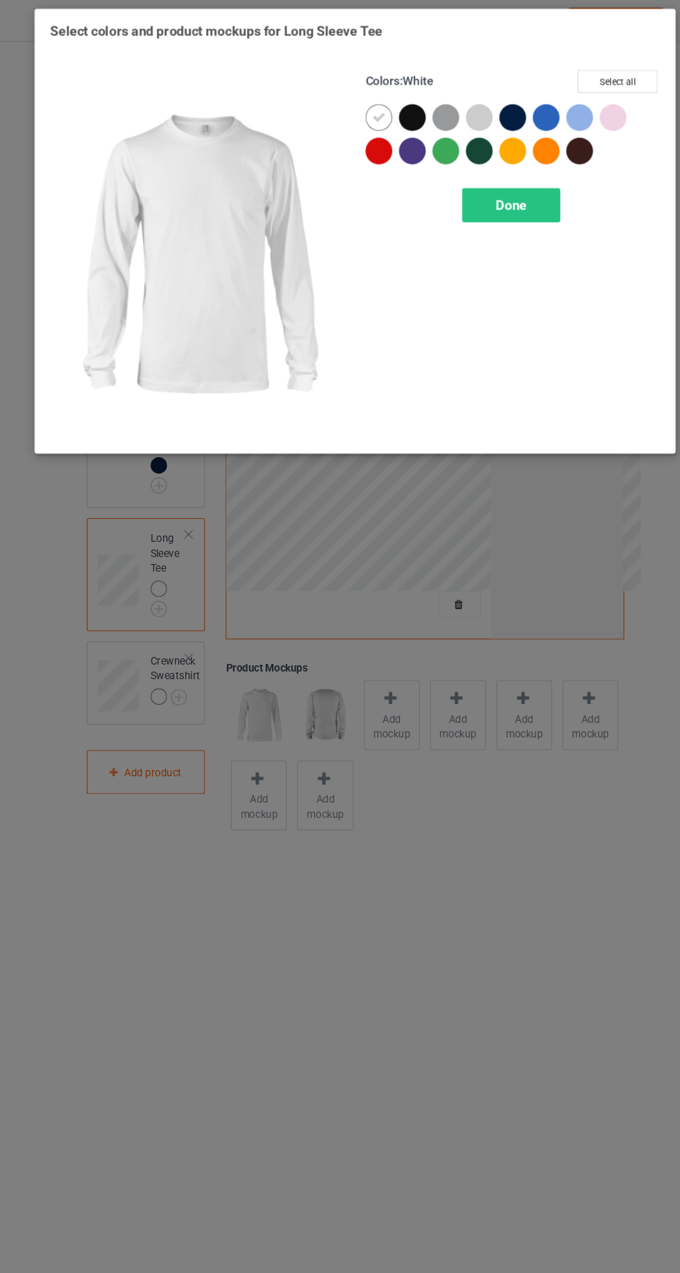
click at [400, 108] on div at bounding box center [393, 111] width 25 height 25
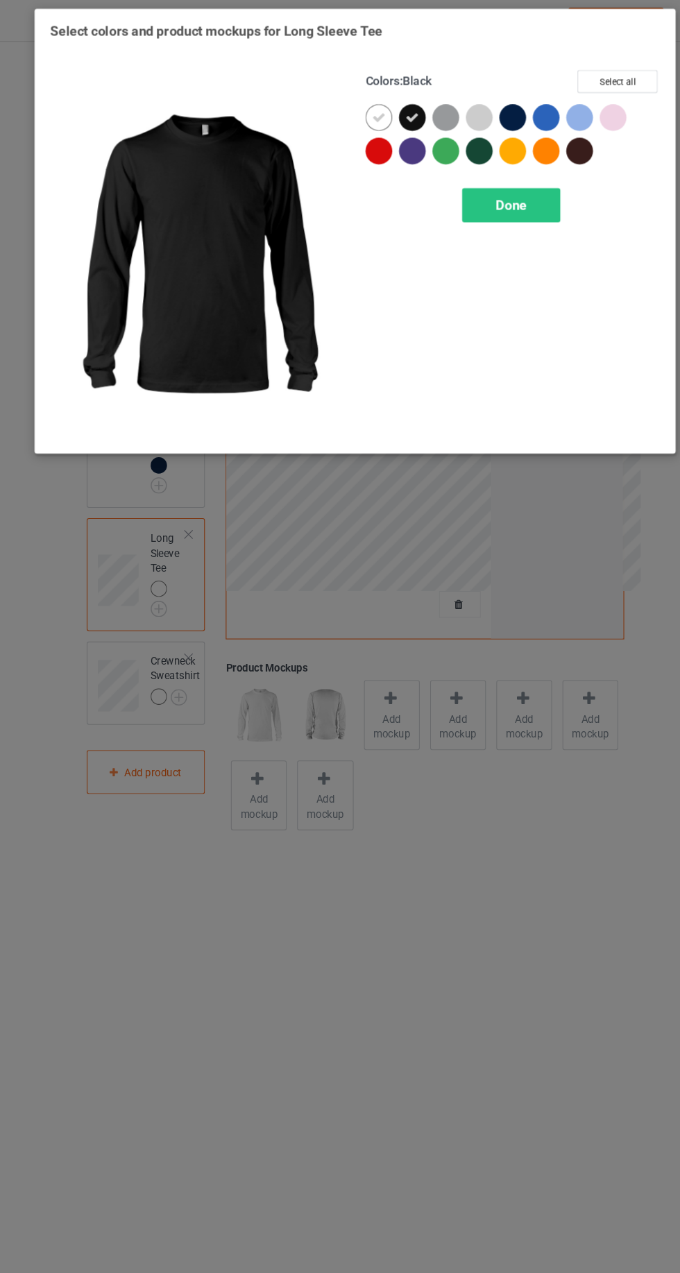
click at [361, 110] on icon at bounding box center [362, 111] width 12 height 12
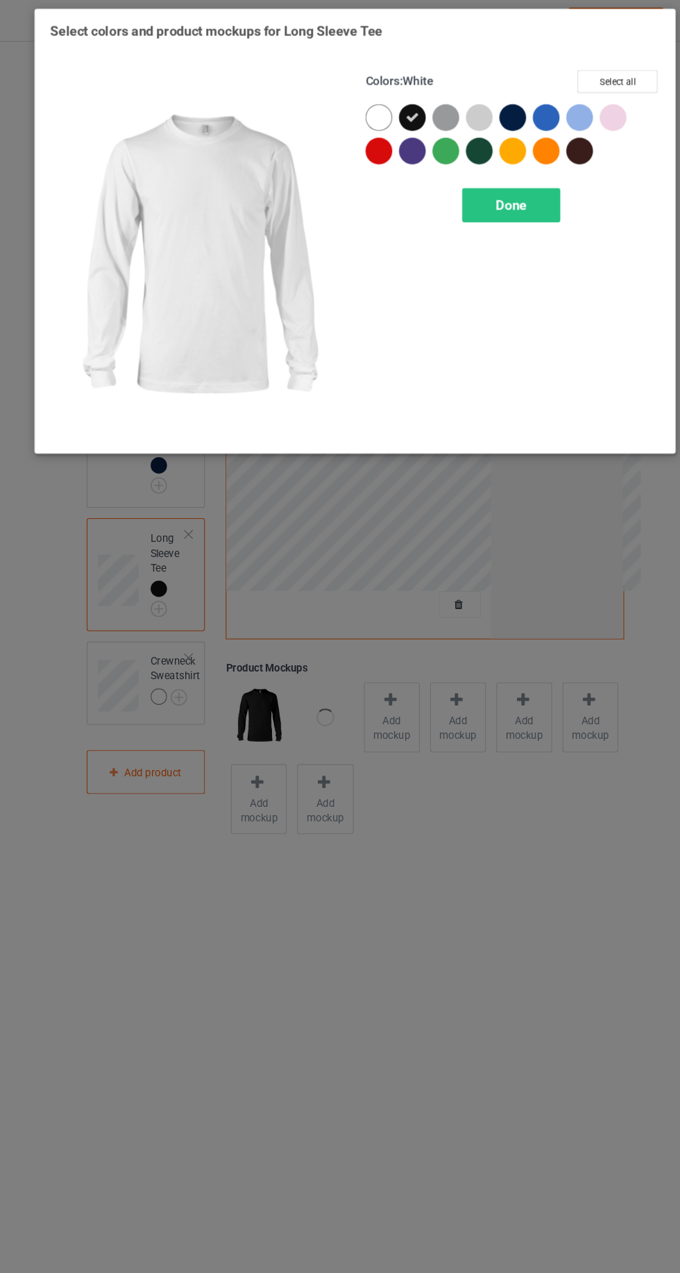
click at [450, 106] on div at bounding box center [455, 111] width 25 height 25
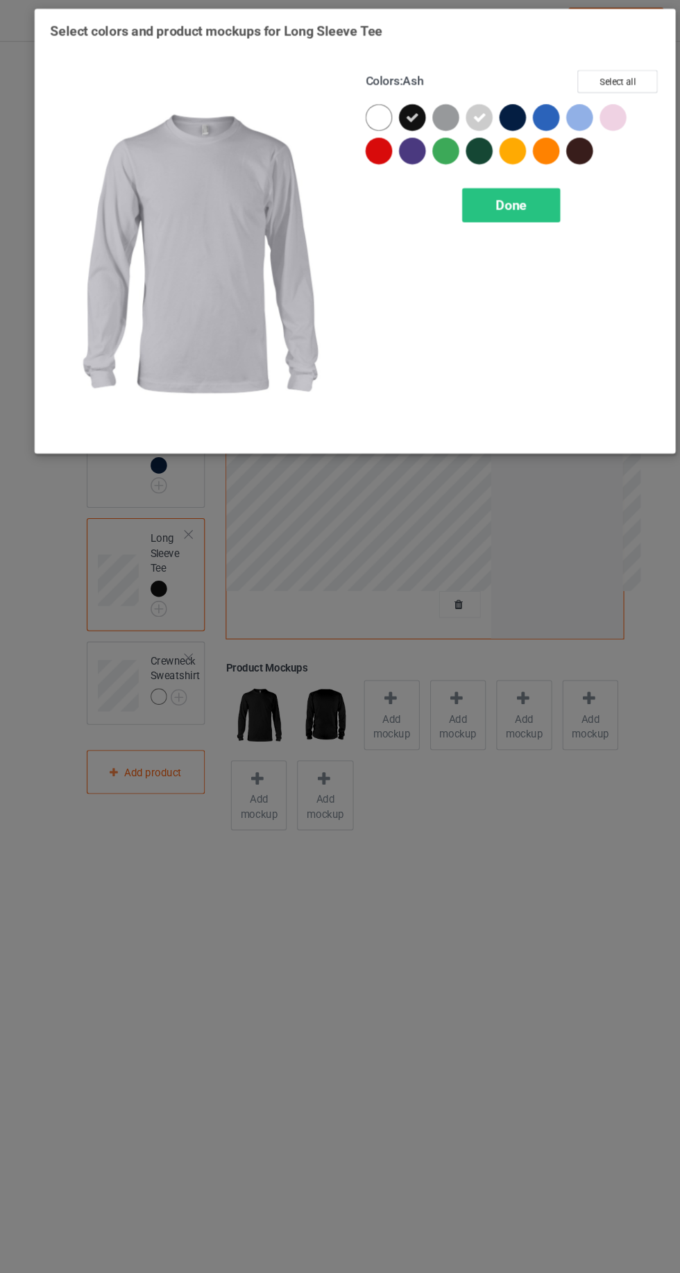
click at [493, 105] on div at bounding box center [487, 111] width 25 height 25
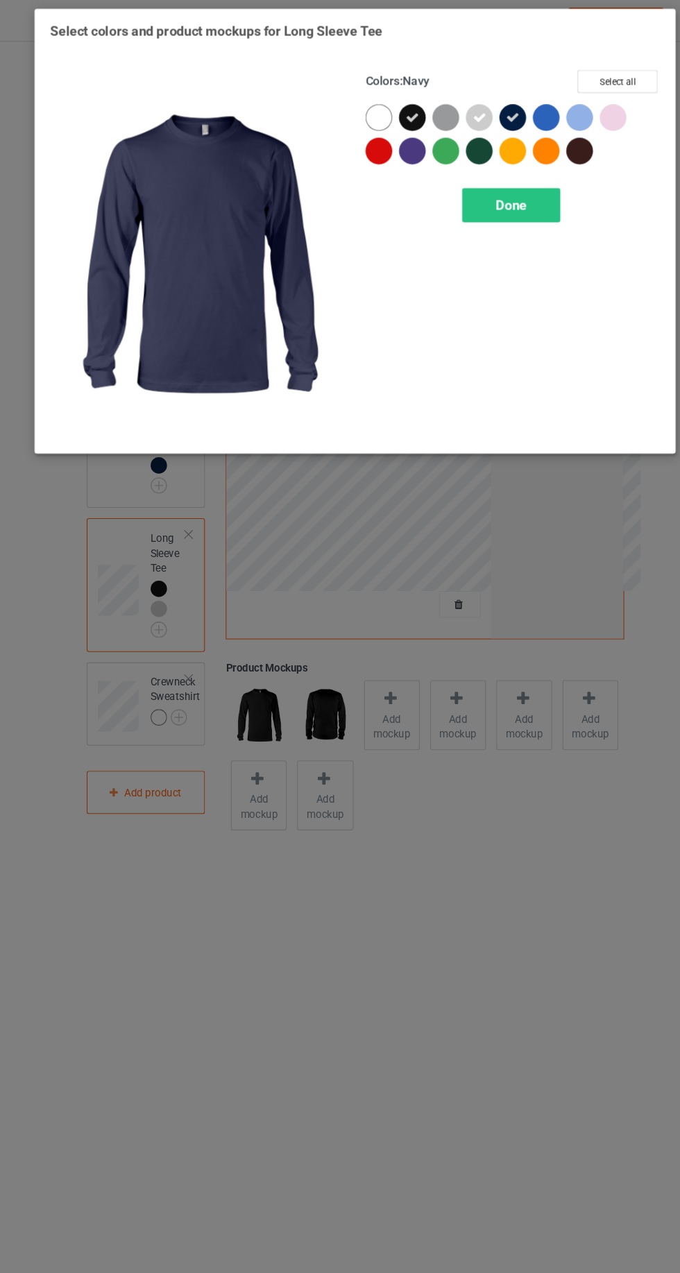
click at [586, 103] on div at bounding box center [580, 111] width 25 height 25
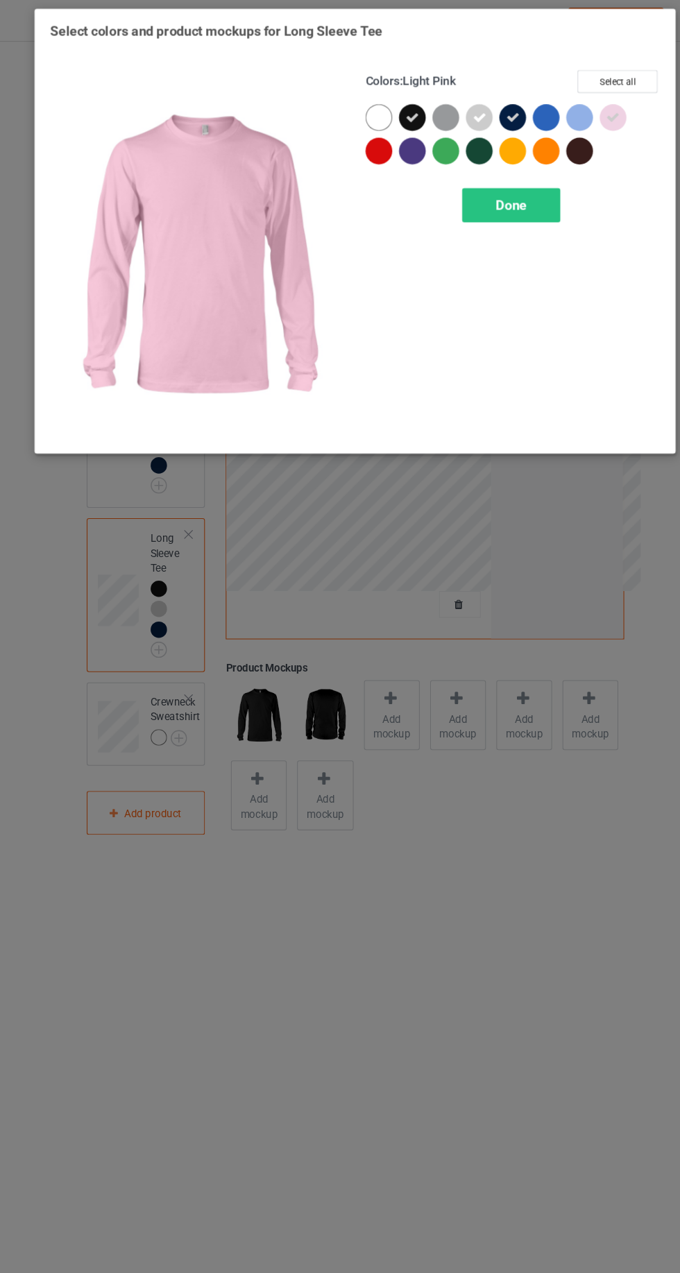
click at [557, 150] on div at bounding box center [549, 142] width 25 height 25
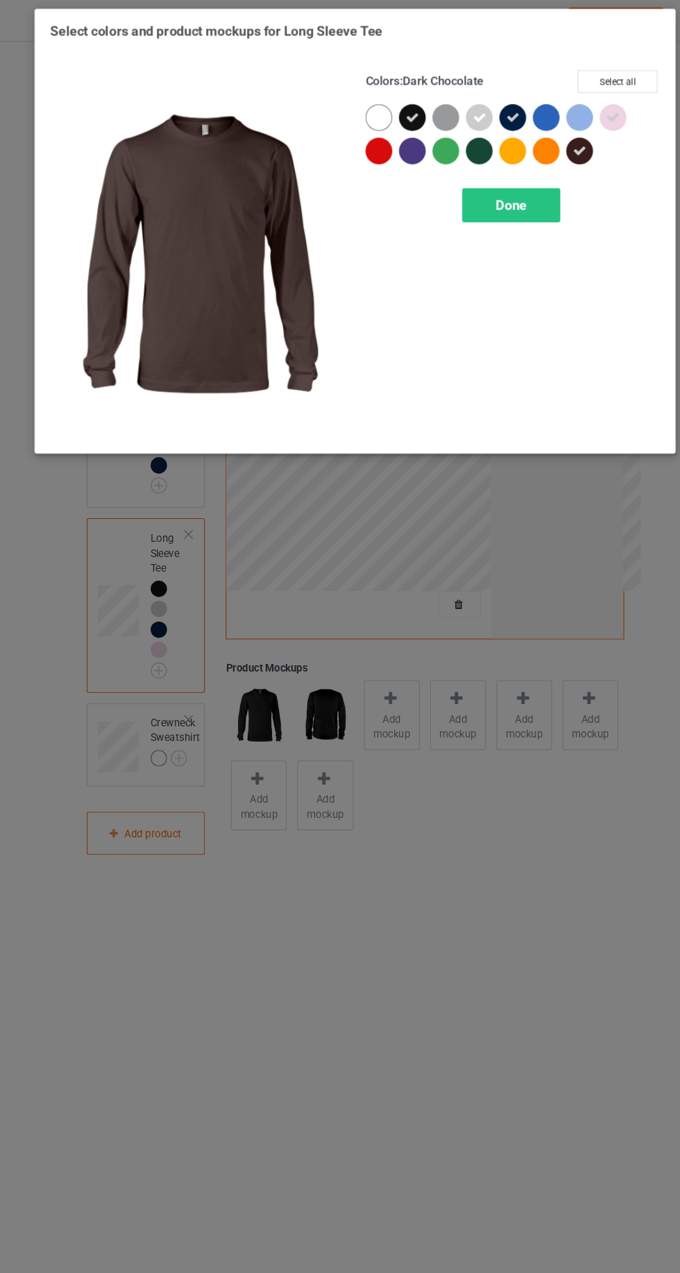
click at [407, 148] on div at bounding box center [396, 145] width 31 height 31
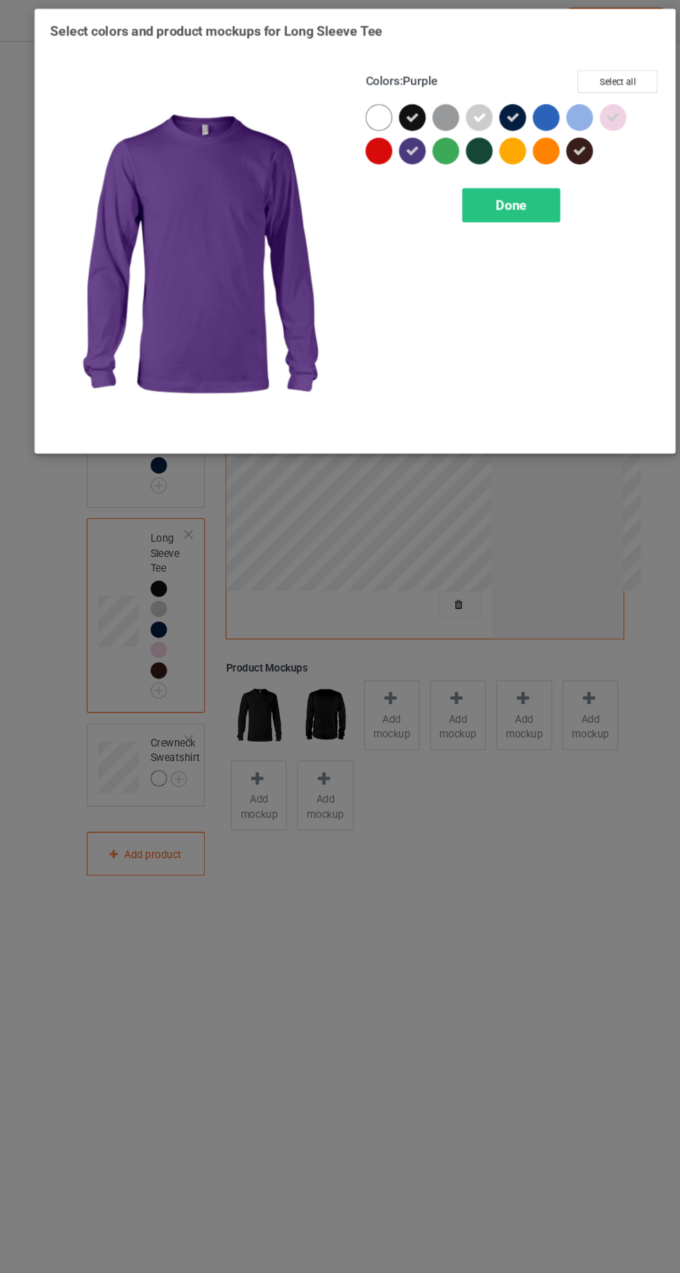
click at [353, 151] on div at bounding box center [365, 145] width 31 height 31
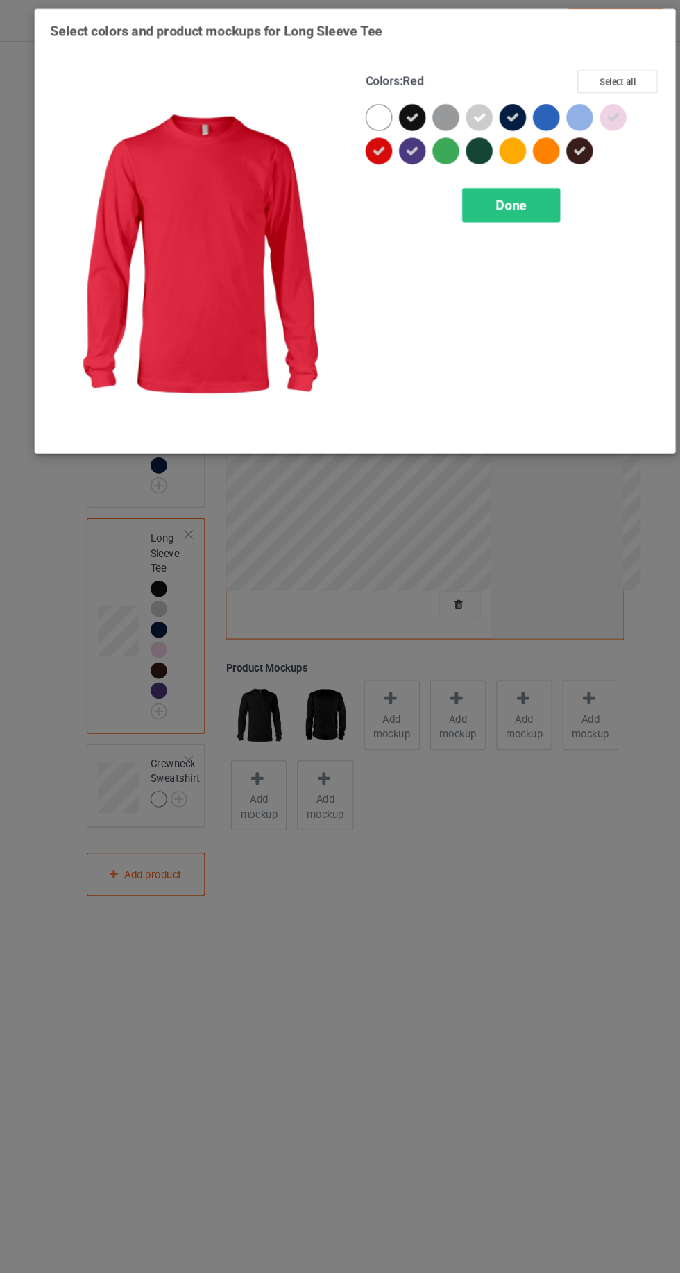
click at [515, 108] on div at bounding box center [518, 111] width 25 height 25
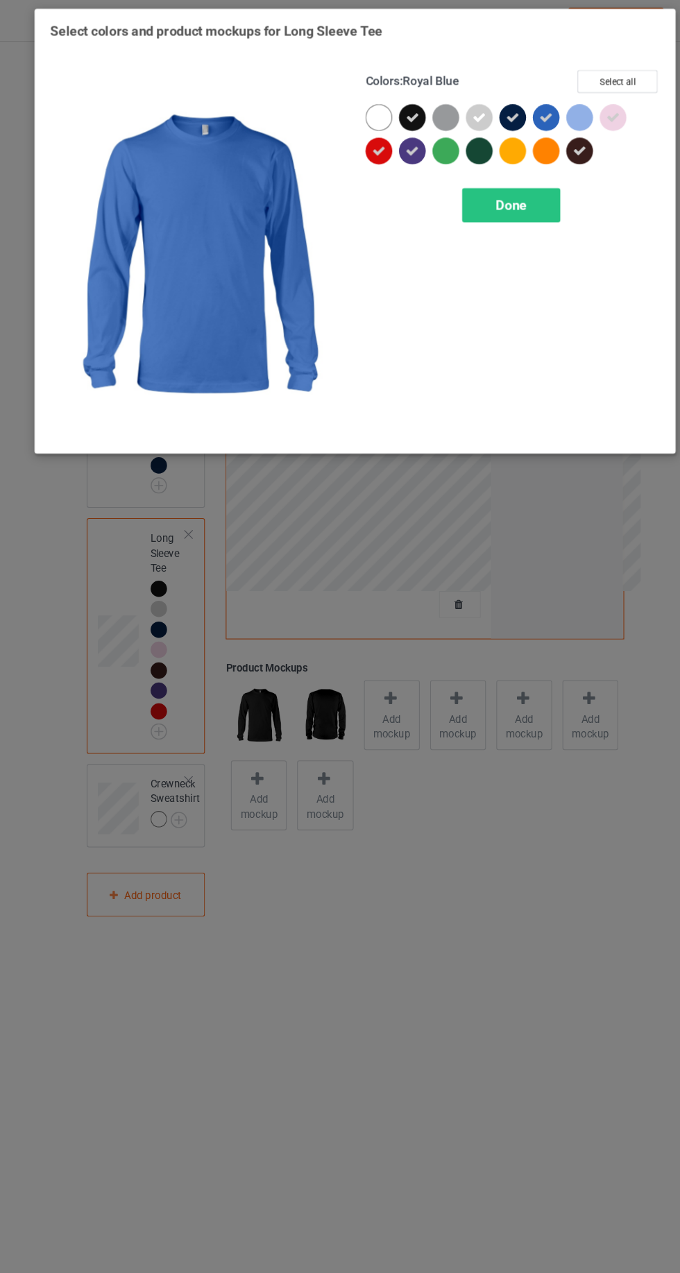
click at [522, 198] on div "Done" at bounding box center [486, 193] width 92 height 32
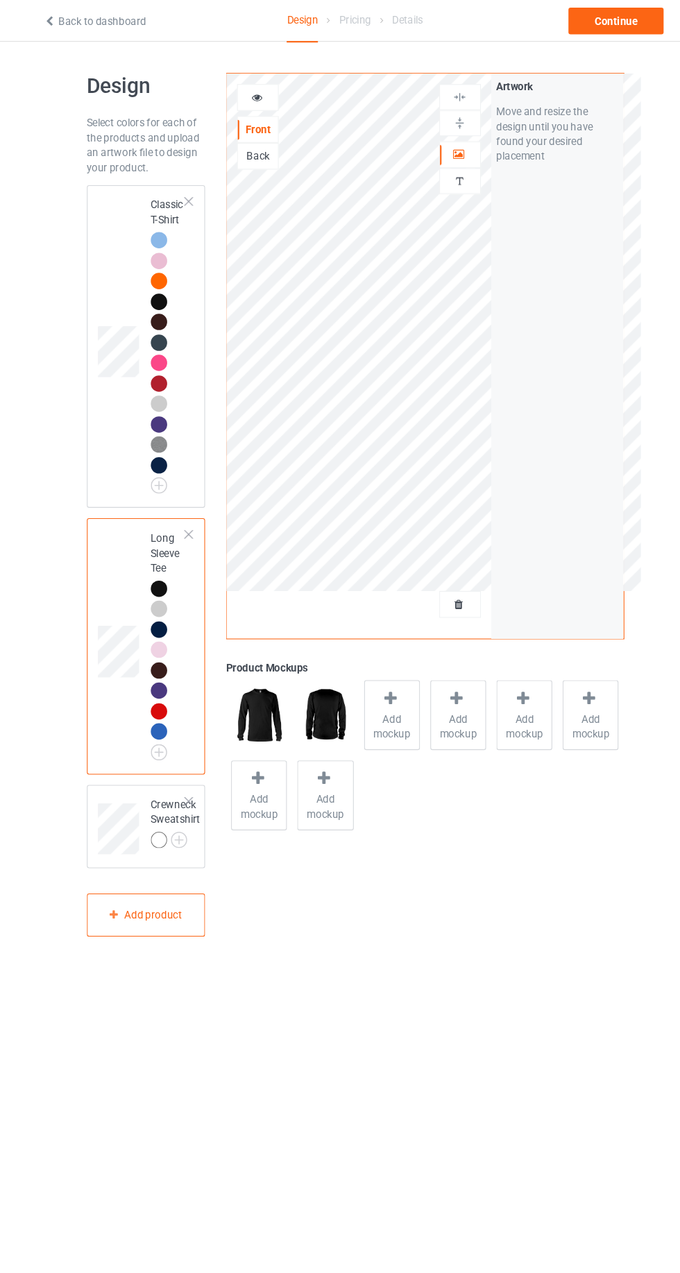
click at [0, 0] on img at bounding box center [0, 0] width 0 height 0
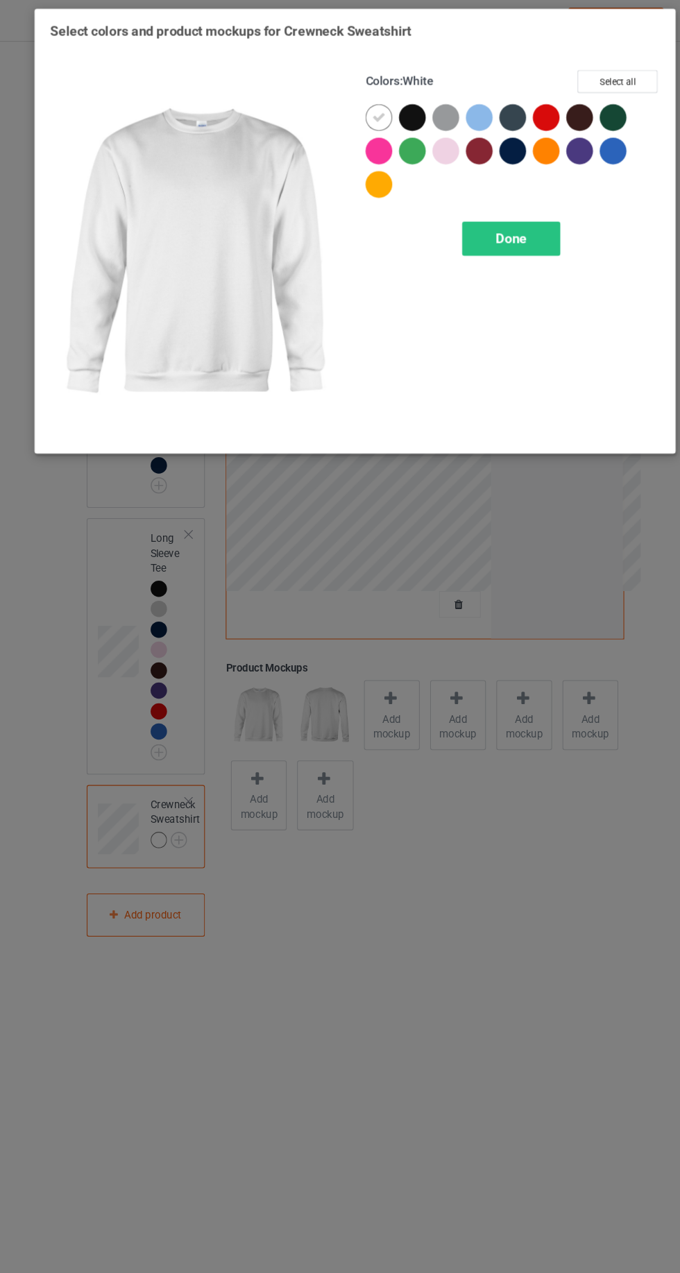
click at [397, 108] on div at bounding box center [393, 111] width 25 height 25
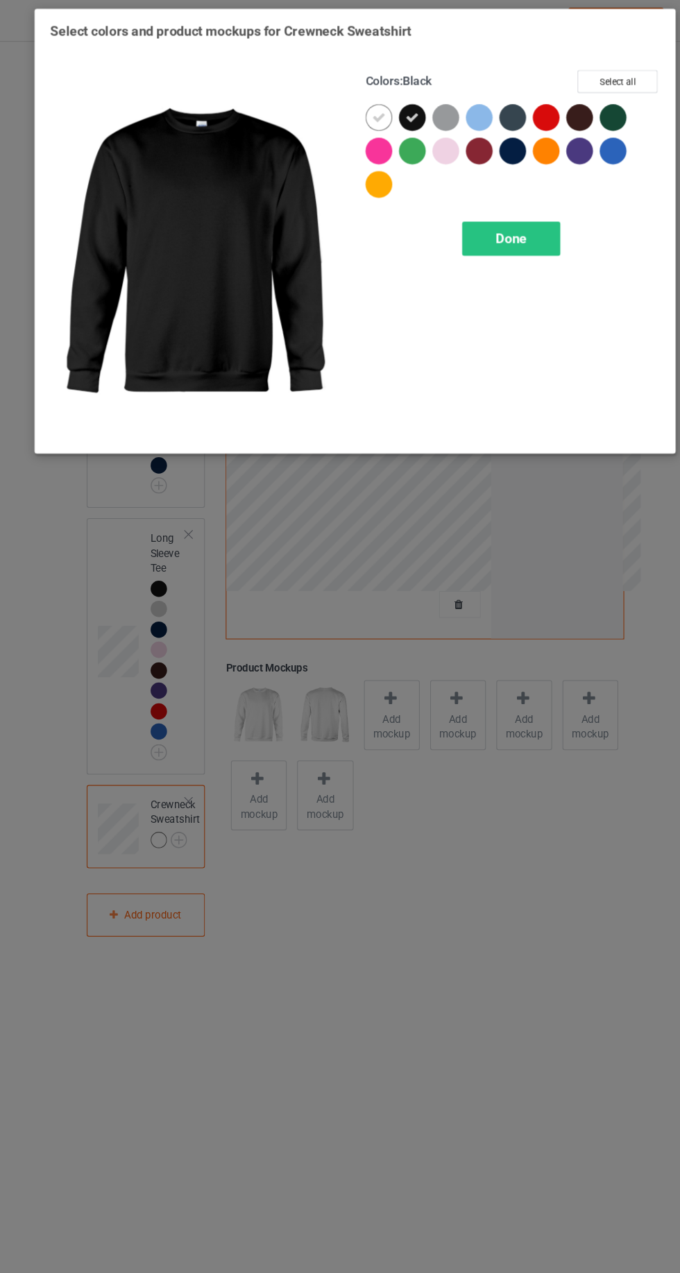
click at [362, 105] on icon at bounding box center [362, 111] width 12 height 12
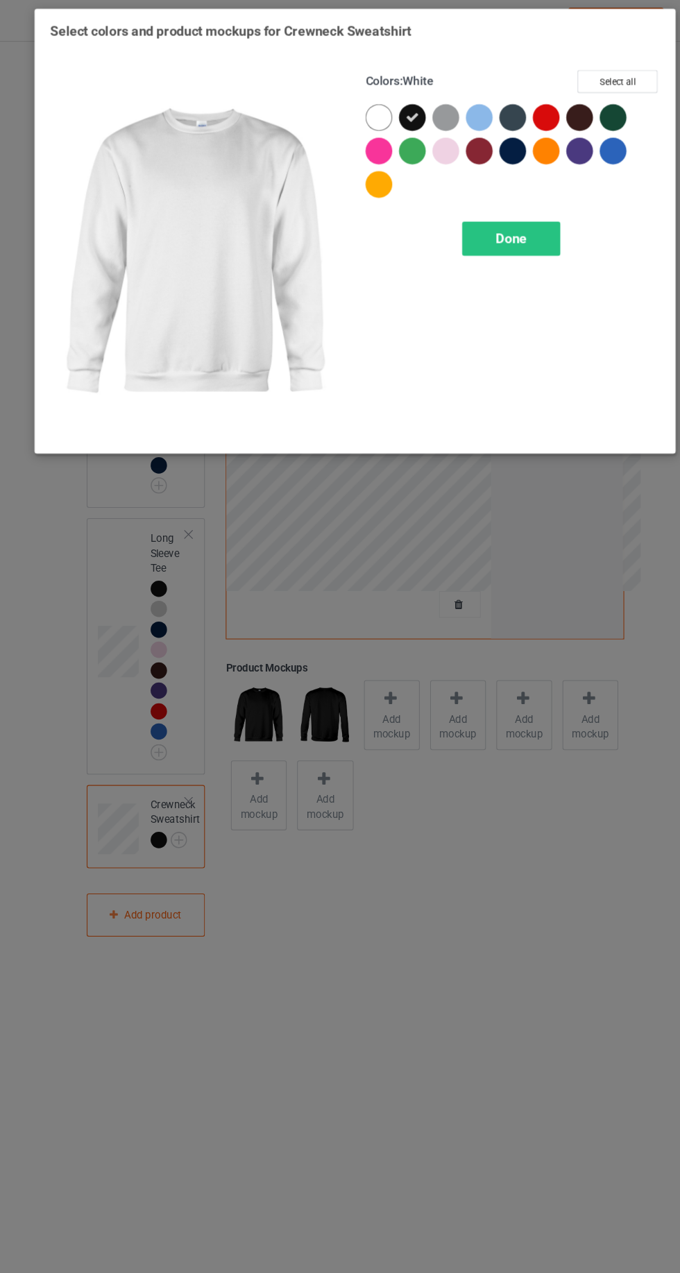
click at [548, 137] on div at bounding box center [549, 142] width 25 height 25
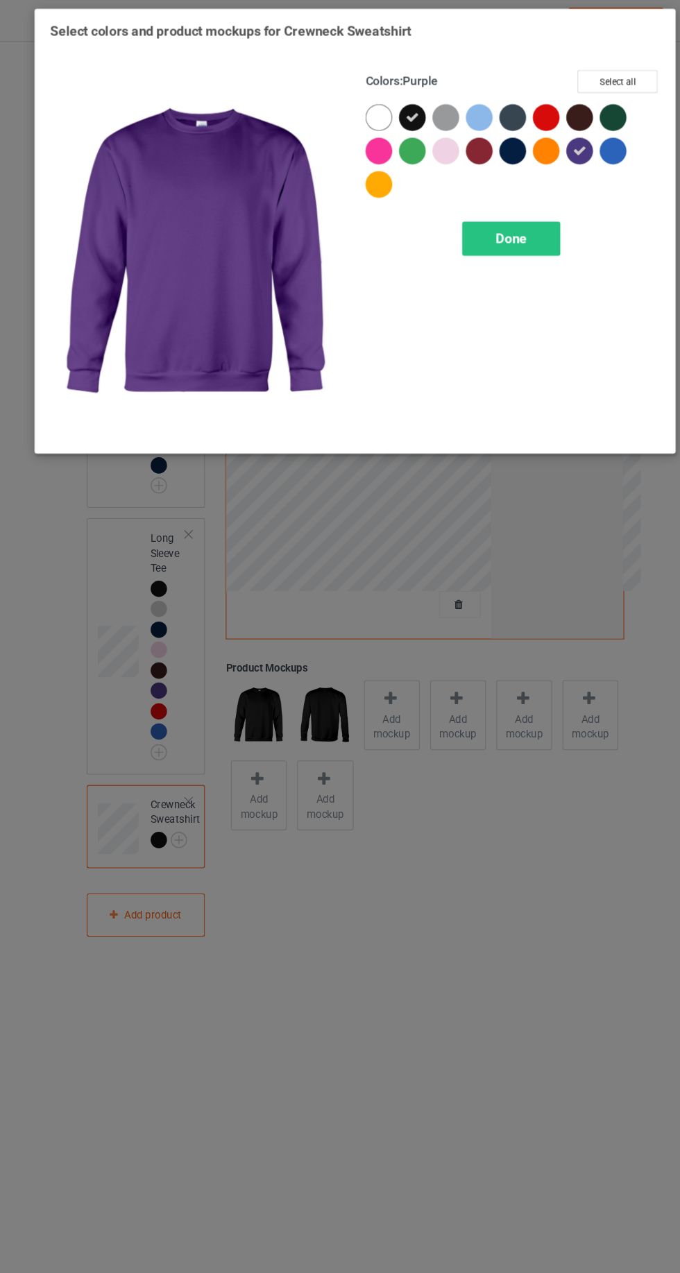
click at [429, 105] on div at bounding box center [424, 111] width 25 height 25
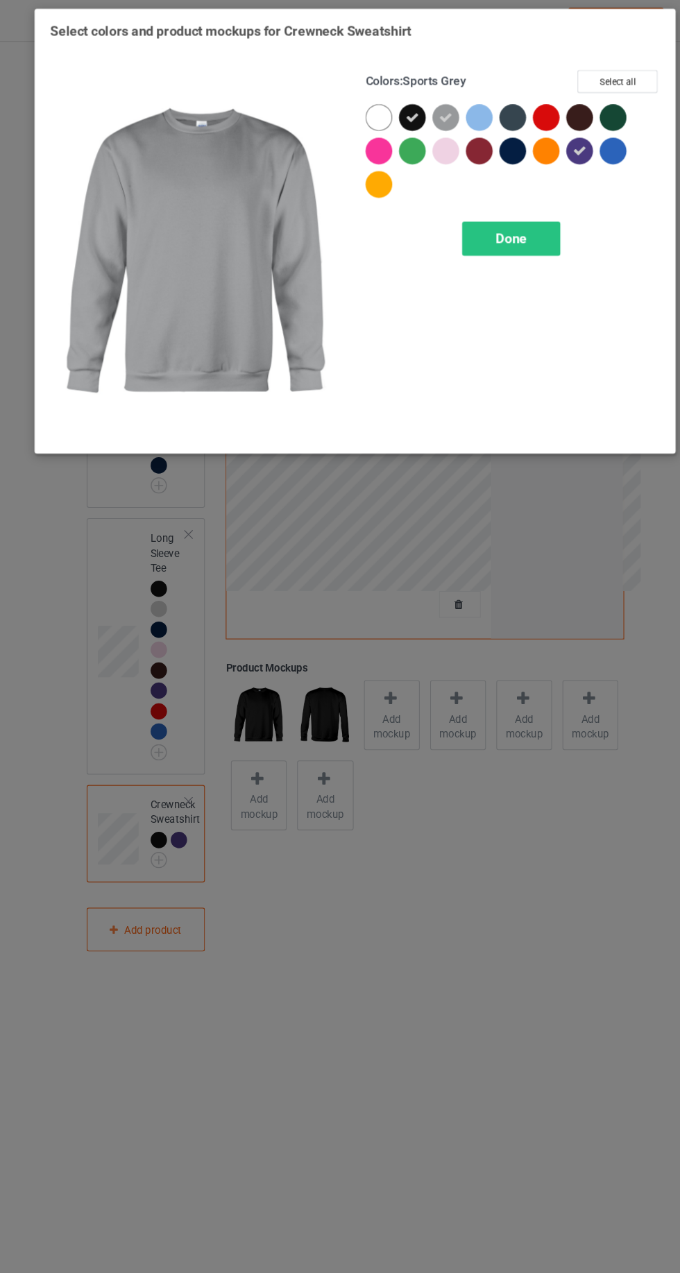
click at [373, 148] on div at bounding box center [362, 142] width 25 height 25
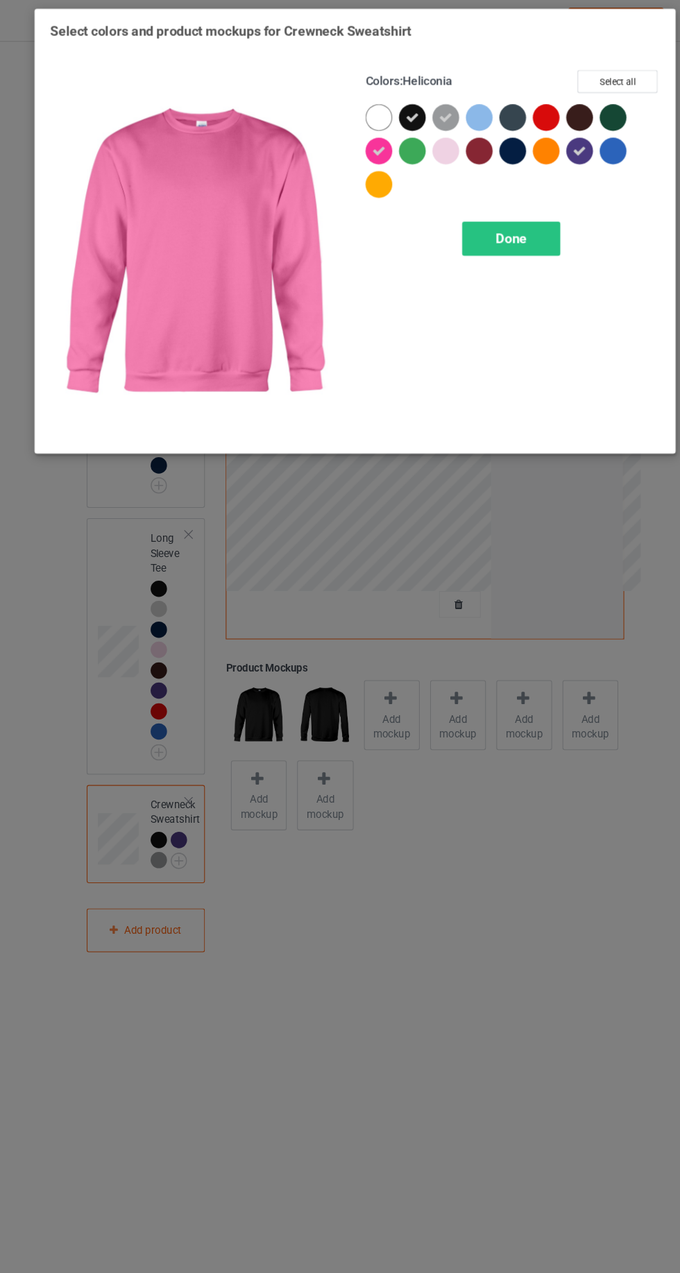
click at [369, 182] on div at bounding box center [362, 173] width 25 height 25
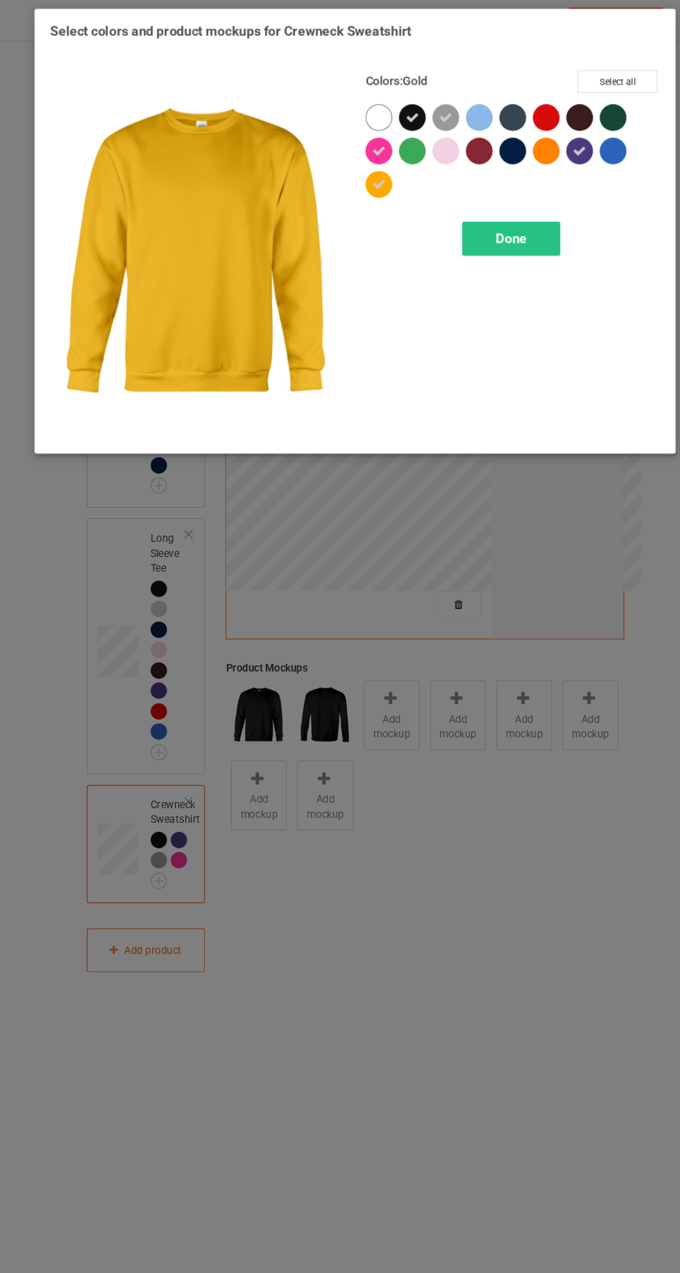
click at [430, 151] on div at bounding box center [424, 142] width 25 height 25
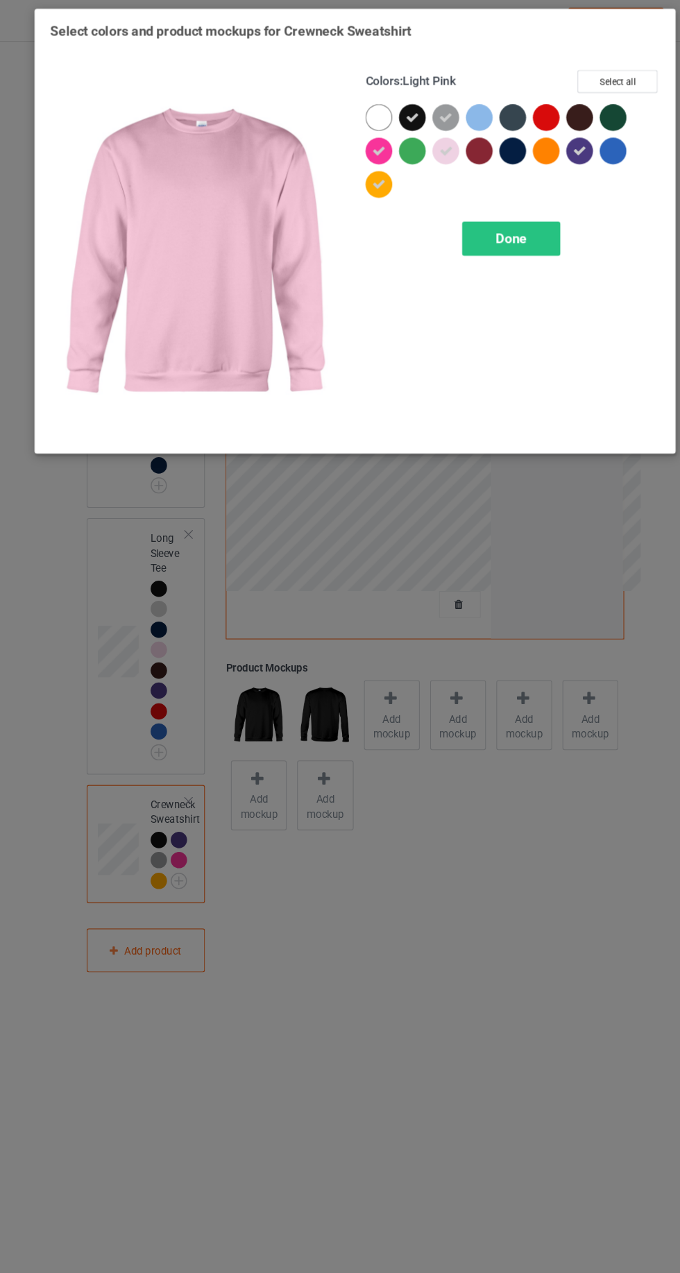
click at [580, 146] on div at bounding box center [580, 142] width 25 height 25
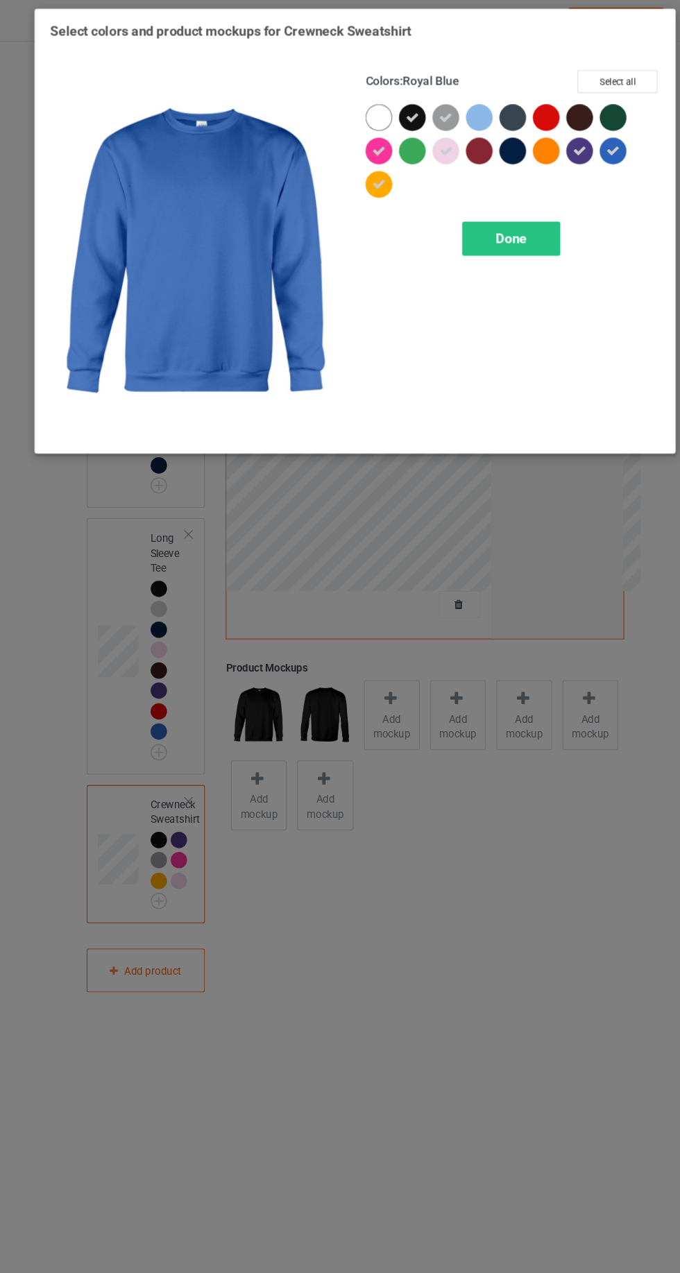
click at [522, 110] on div at bounding box center [518, 111] width 25 height 25
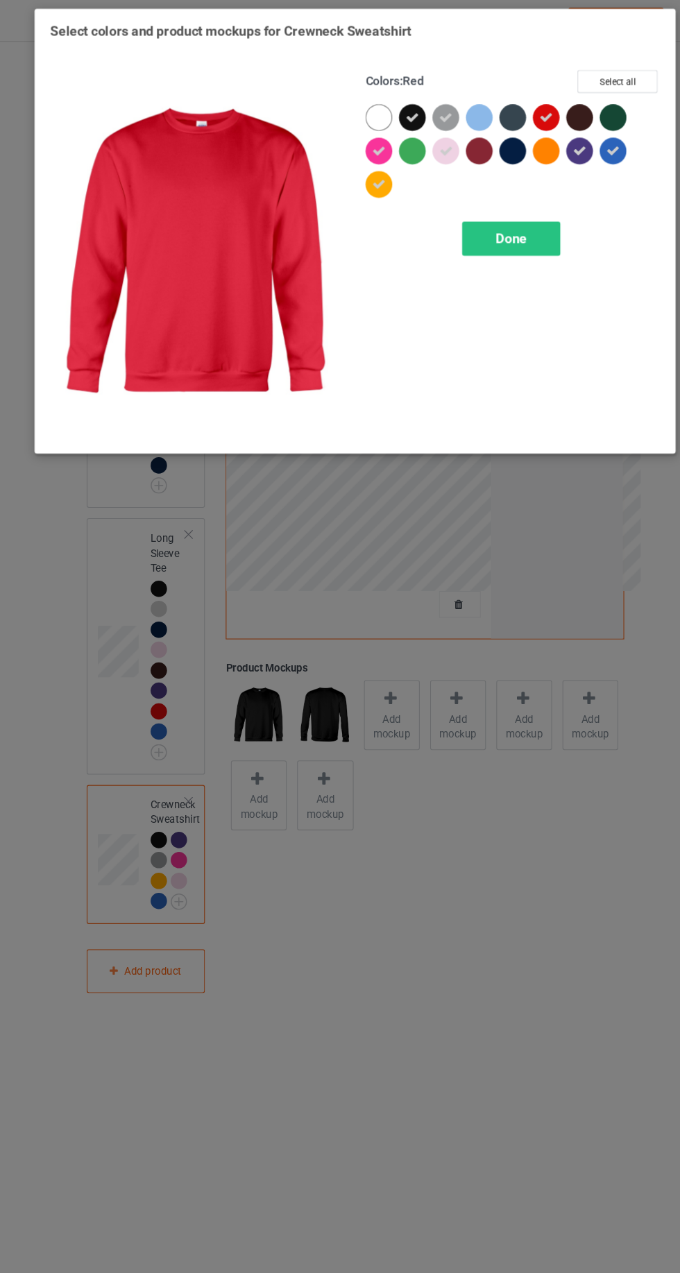
click at [459, 103] on div at bounding box center [455, 111] width 25 height 25
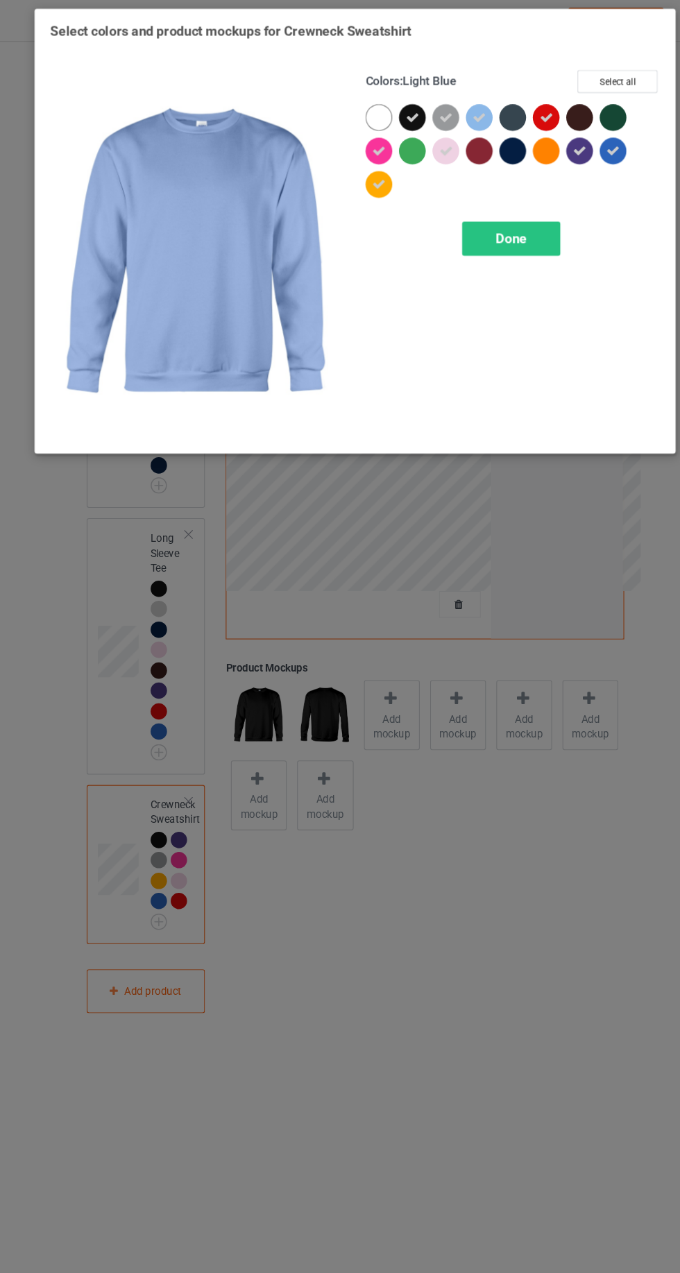
click at [583, 112] on div at bounding box center [580, 111] width 25 height 25
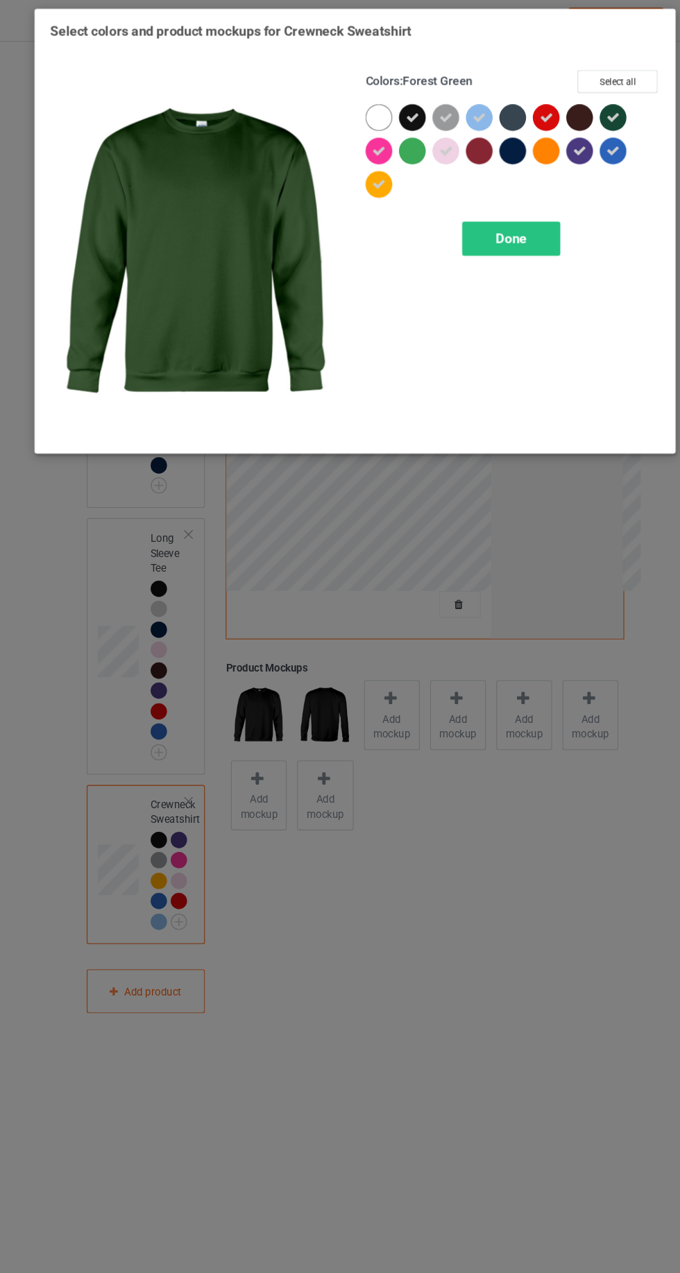
click at [491, 222] on span "Done" at bounding box center [485, 223] width 29 height 15
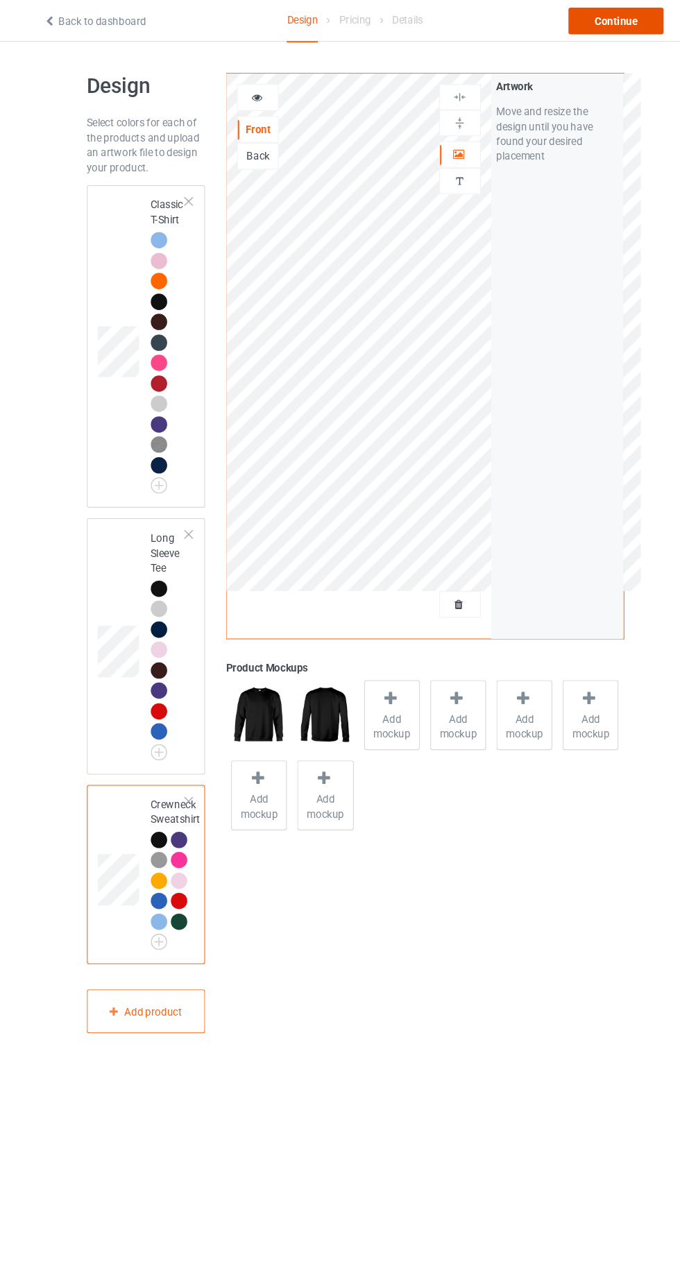
click at [592, 29] on div "Continue" at bounding box center [583, 20] width 89 height 25
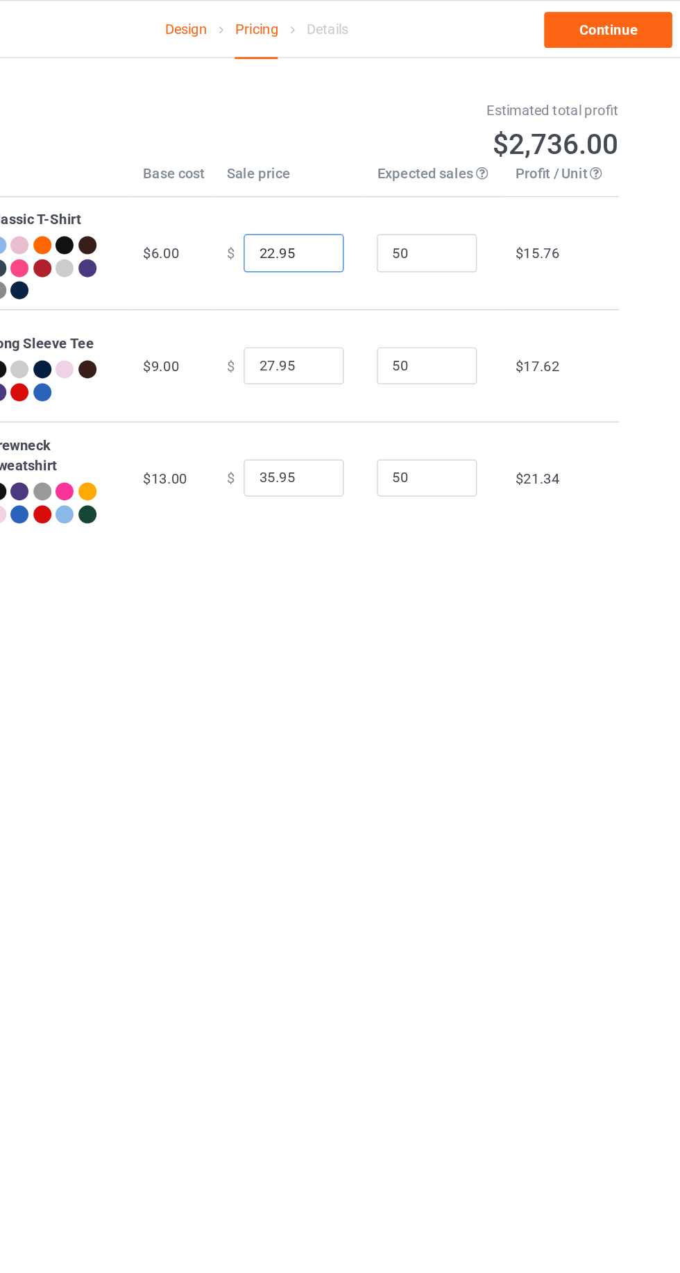
click at [363, 172] on input "22.95" at bounding box center [365, 175] width 69 height 26
click at [372, 178] on input "18.00" at bounding box center [365, 175] width 69 height 26
type input "18.99"
click at [372, 258] on input "27.95" at bounding box center [365, 254] width 69 height 26
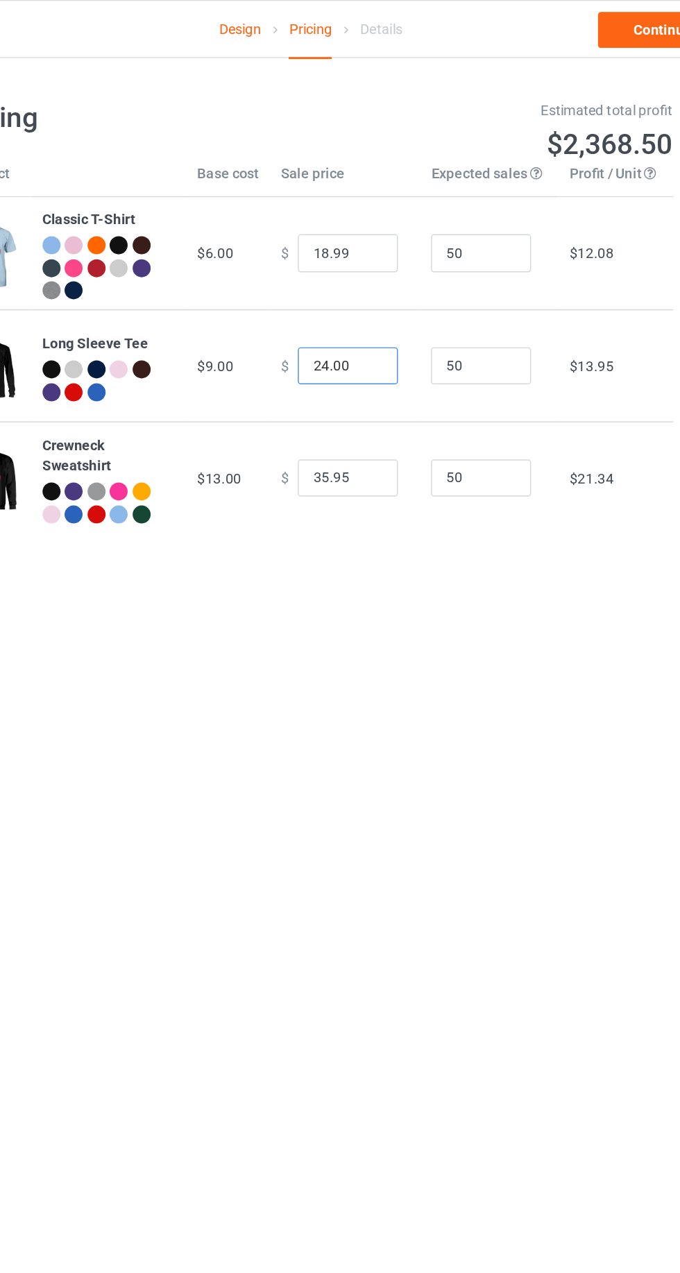
click at [371, 259] on input "24.00" at bounding box center [365, 254] width 69 height 26
type input "24.99"
click at [272, 411] on body "Design Pricing Details Continue Pricing Estimated total profit $2,414.50 Produc…" at bounding box center [340, 676] width 680 height 1273
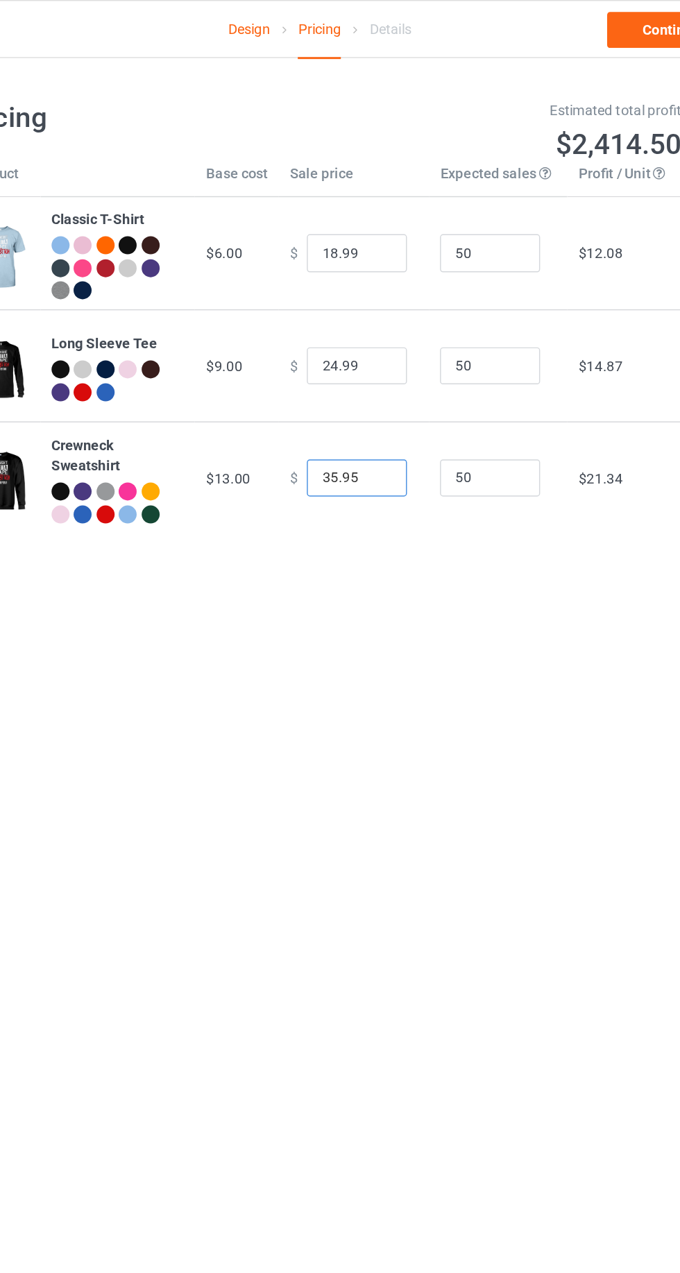
click at [362, 332] on input "35.95" at bounding box center [365, 331] width 69 height 26
click at [367, 333] on input ".00" at bounding box center [365, 331] width 69 height 26
click at [368, 335] on input "28.00" at bounding box center [365, 331] width 69 height 26
type input "28.99"
click at [289, 415] on body "Design Pricing Details Continue Pricing Estimated total profit $2,091.00 Produc…" at bounding box center [340, 676] width 680 height 1273
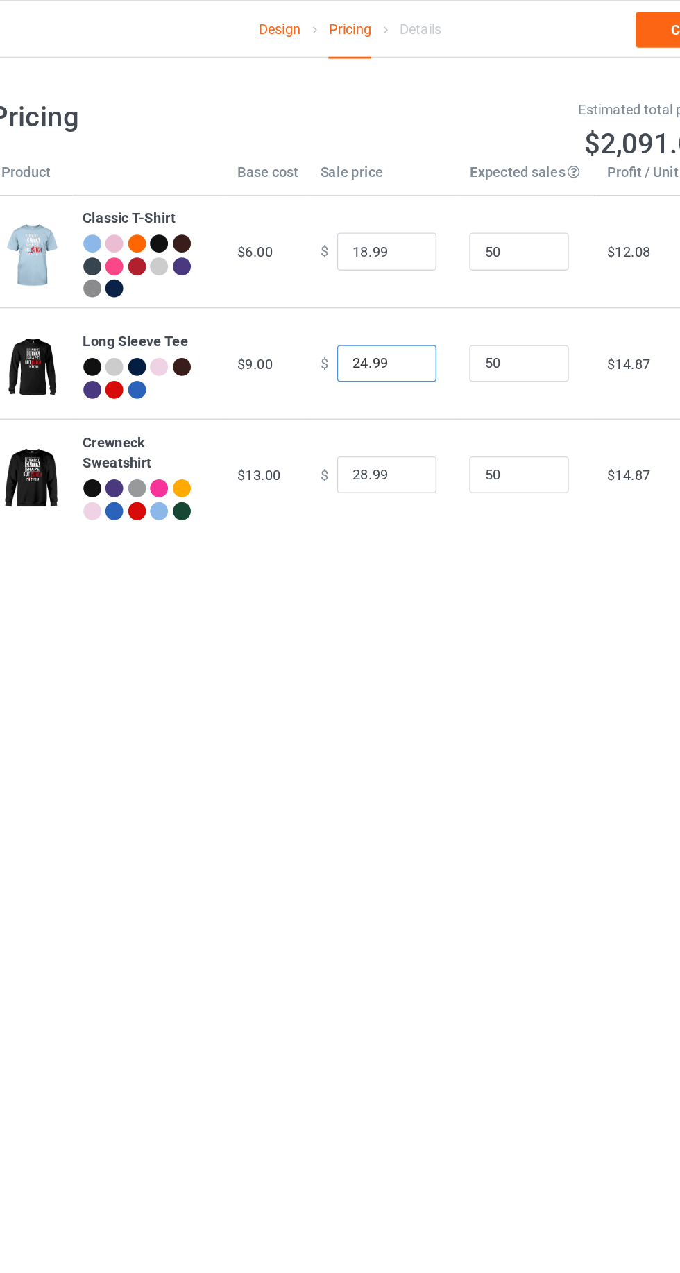
click at [347, 254] on input "24.99" at bounding box center [365, 254] width 69 height 26
type input "23.99"
click at [271, 425] on body "Design Pricing Details Continue Pricing Estimated total profit $2,044.50 Produc…" at bounding box center [340, 676] width 680 height 1273
click at [391, 663] on body "Design Pricing Details Continue Pricing Estimated total profit $2,044.50 Produc…" at bounding box center [340, 676] width 680 height 1273
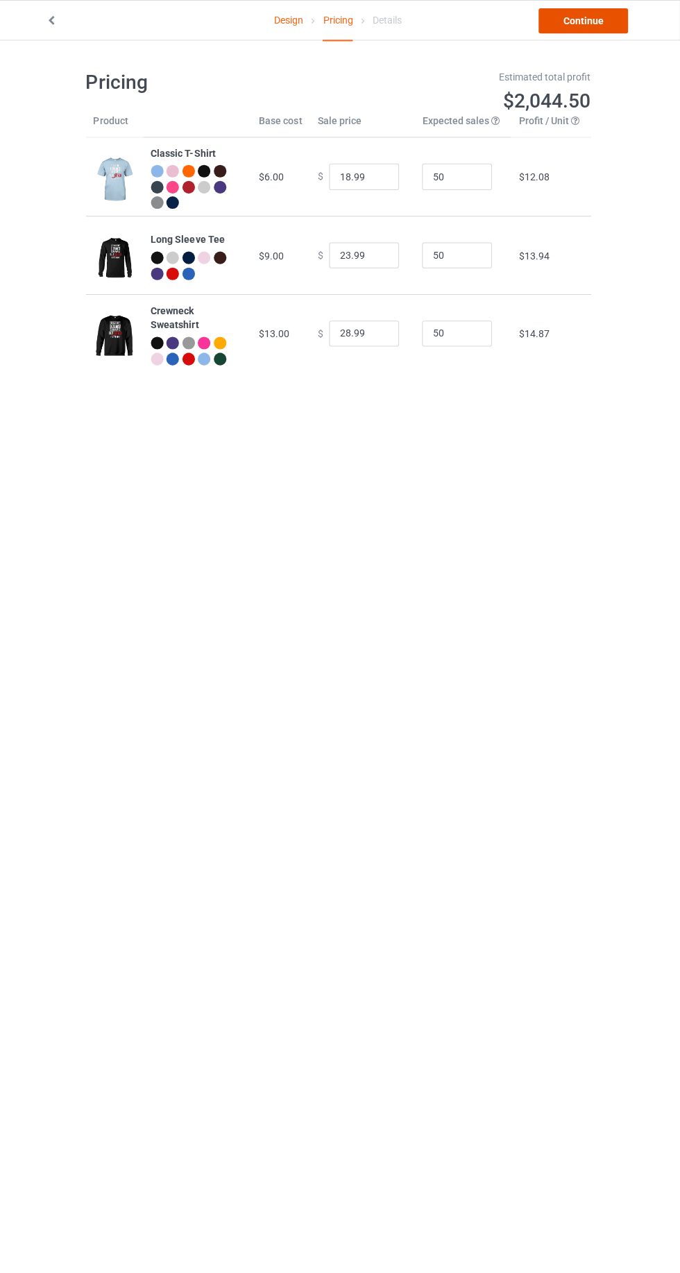
click at [628, 16] on link "Continue" at bounding box center [583, 20] width 89 height 25
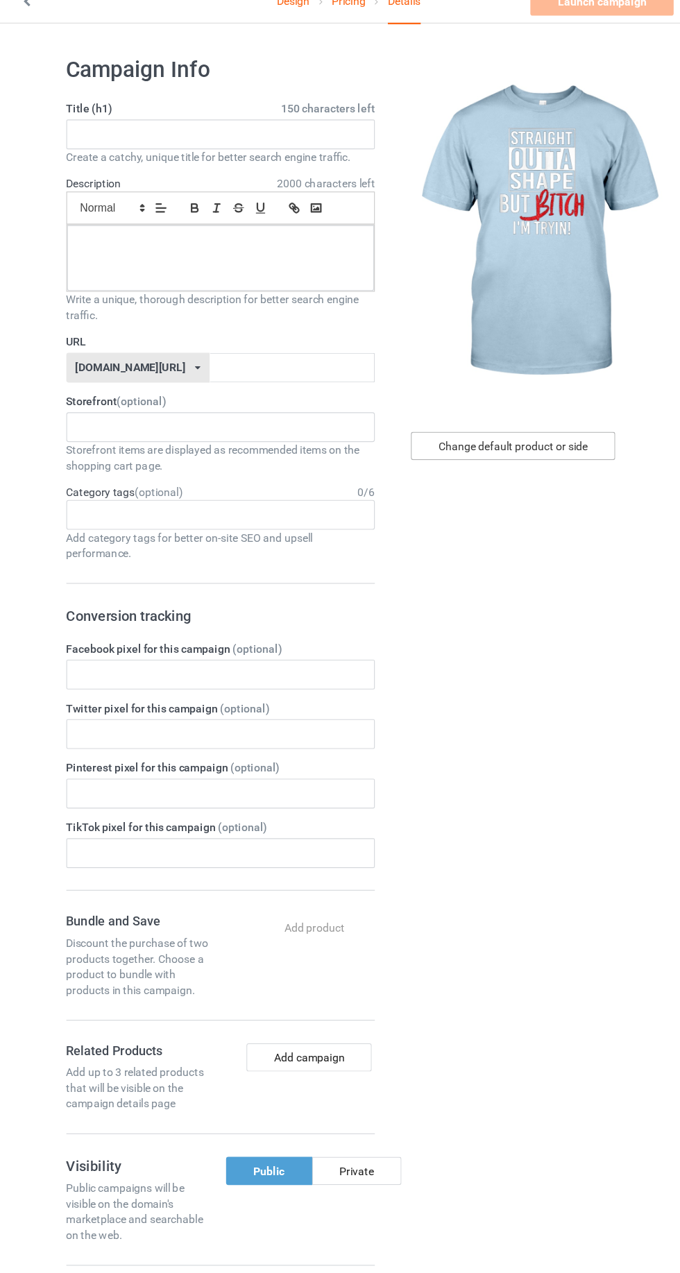
click at [528, 414] on div "Change default product or side" at bounding box center [485, 414] width 181 height 25
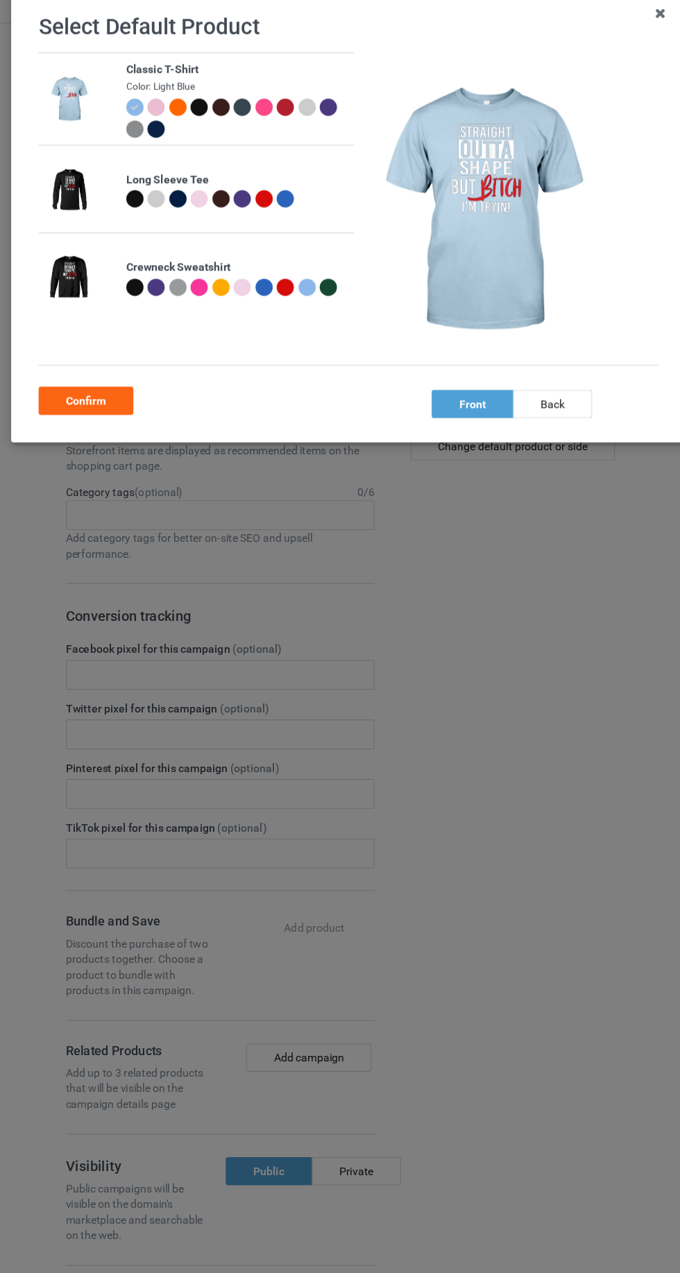
click at [148, 195] on div at bounding box center [150, 195] width 15 height 15
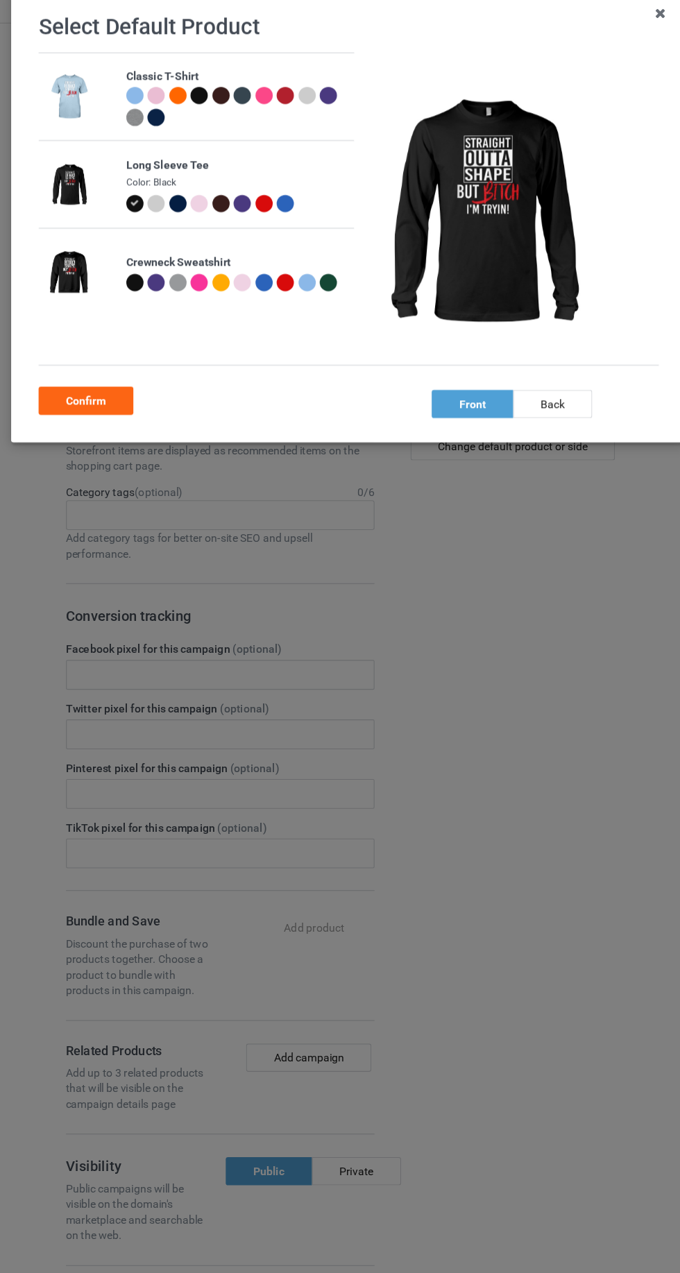
click at [102, 375] on div "Confirm" at bounding box center [107, 374] width 84 height 25
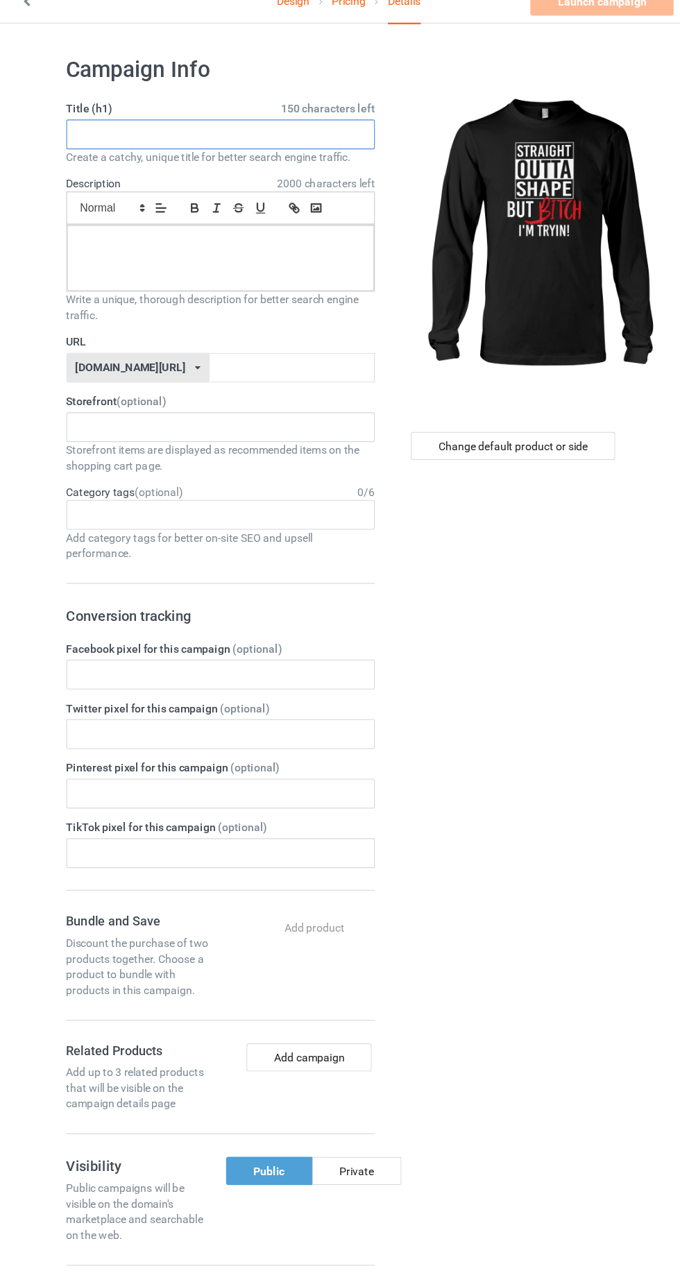
click at [115, 133] on input "text" at bounding box center [225, 139] width 273 height 26
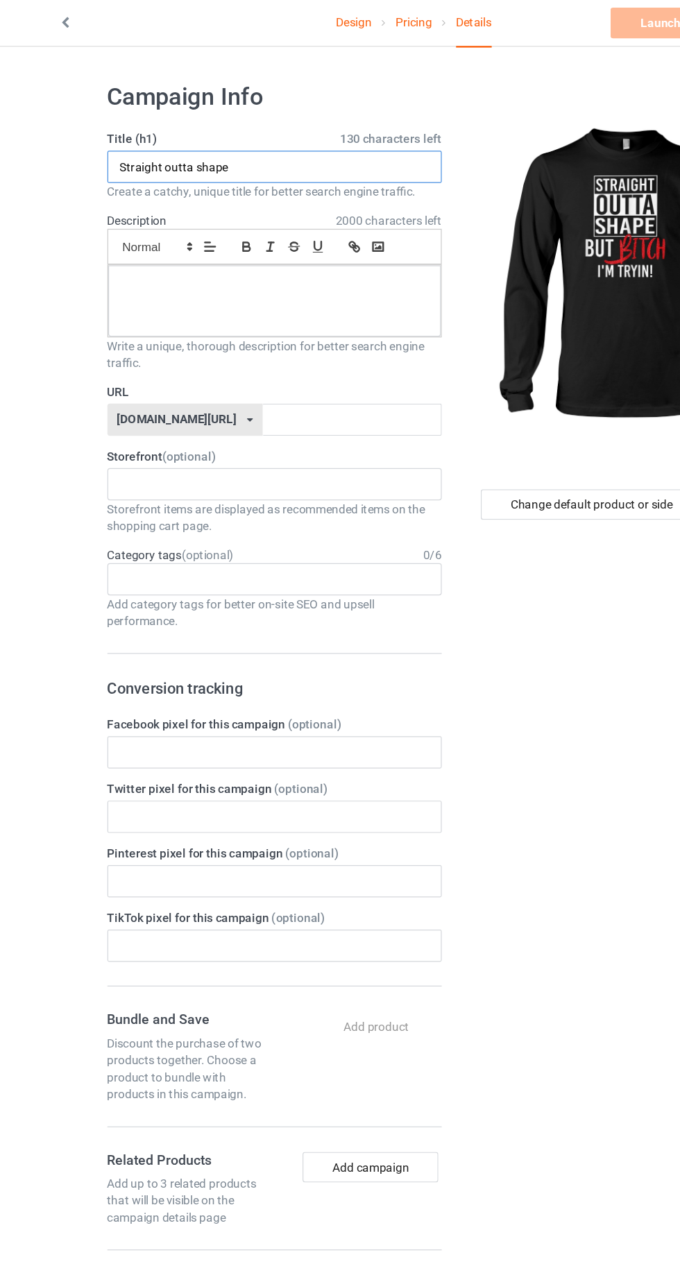
type input "Straight outta shape"
click at [146, 245] on div at bounding box center [226, 248] width 272 height 58
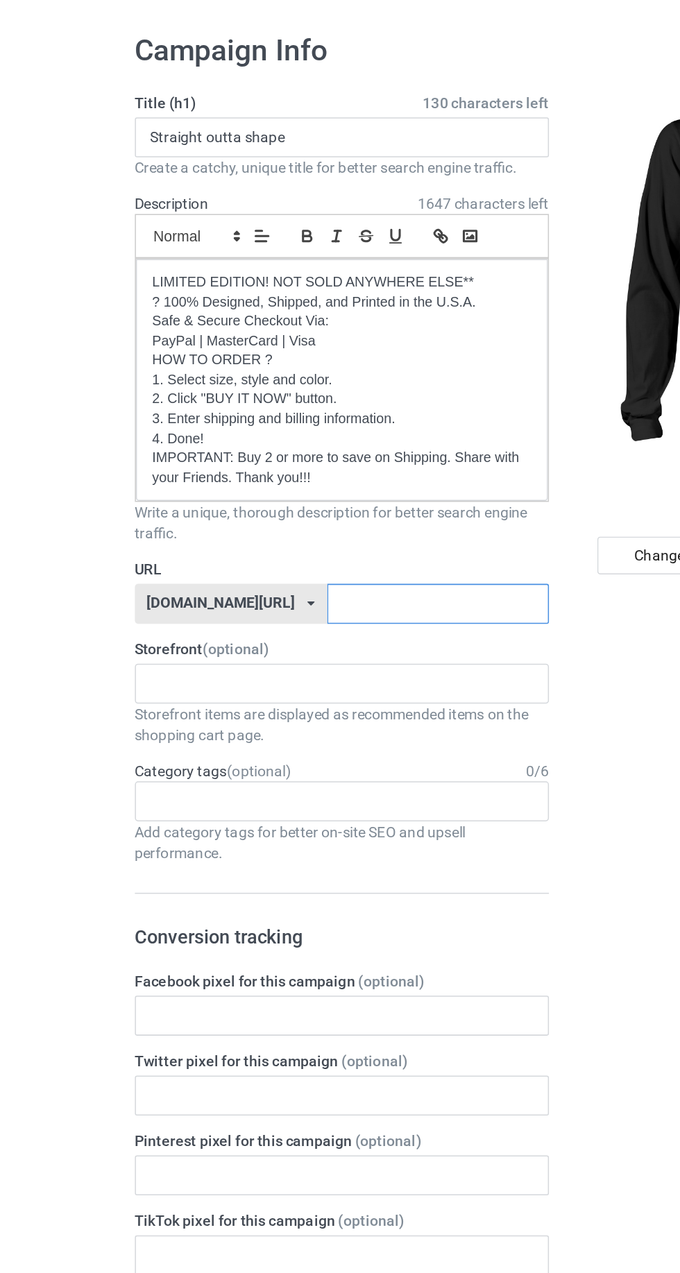
click at [298, 445] on input "text" at bounding box center [289, 447] width 146 height 26
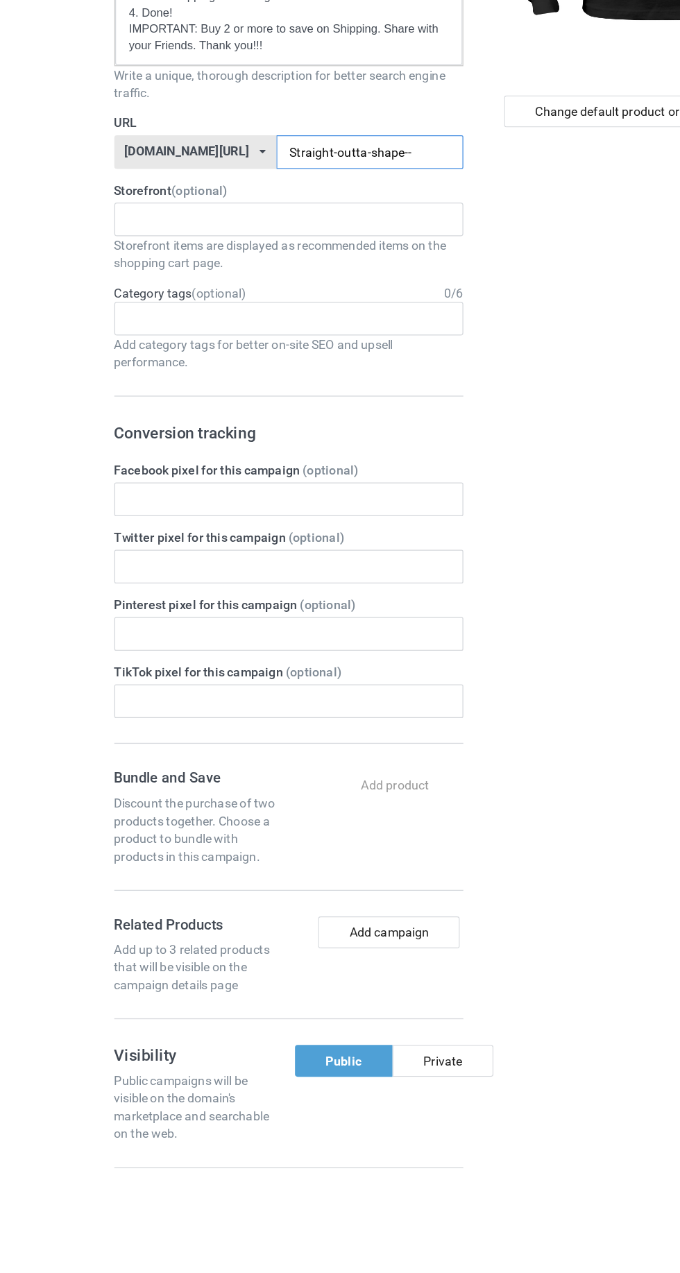
type input "Straight-outta-shape--"
click at [43, 692] on div "Design Pricing Details Launch campaign Campaign Info Title (h1) 130 characters …" at bounding box center [340, 893] width 680 height 1707
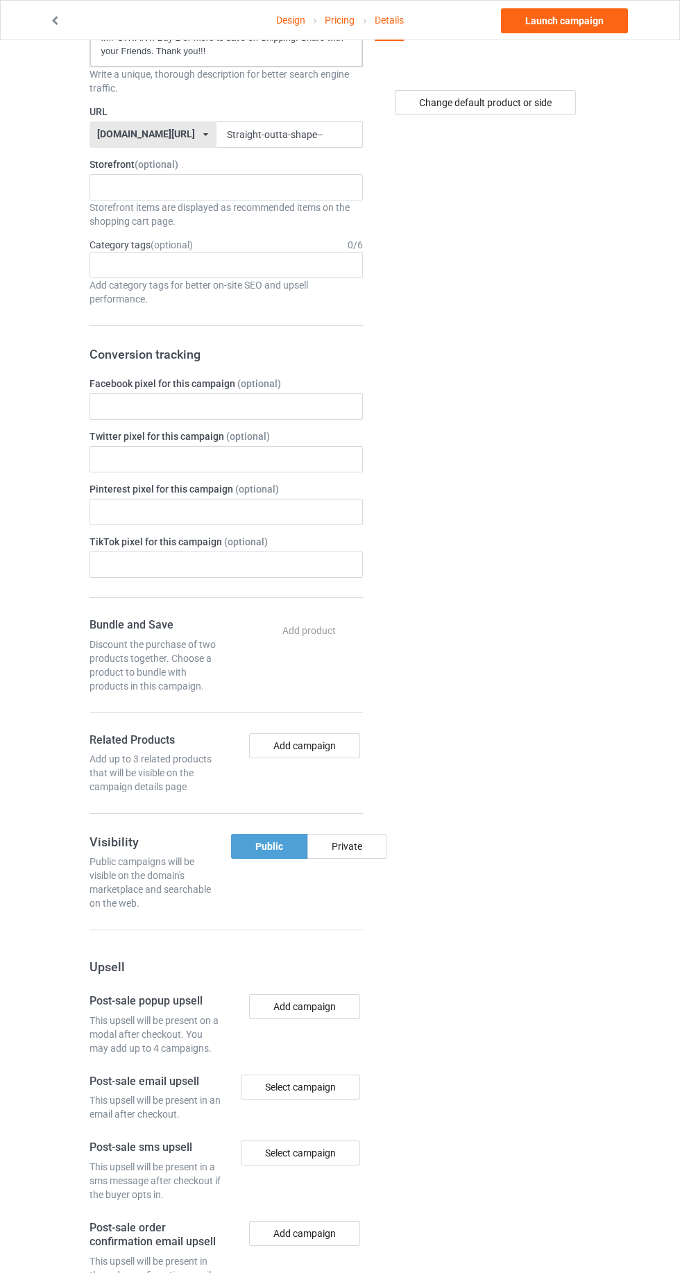
scroll to position [370, 0]
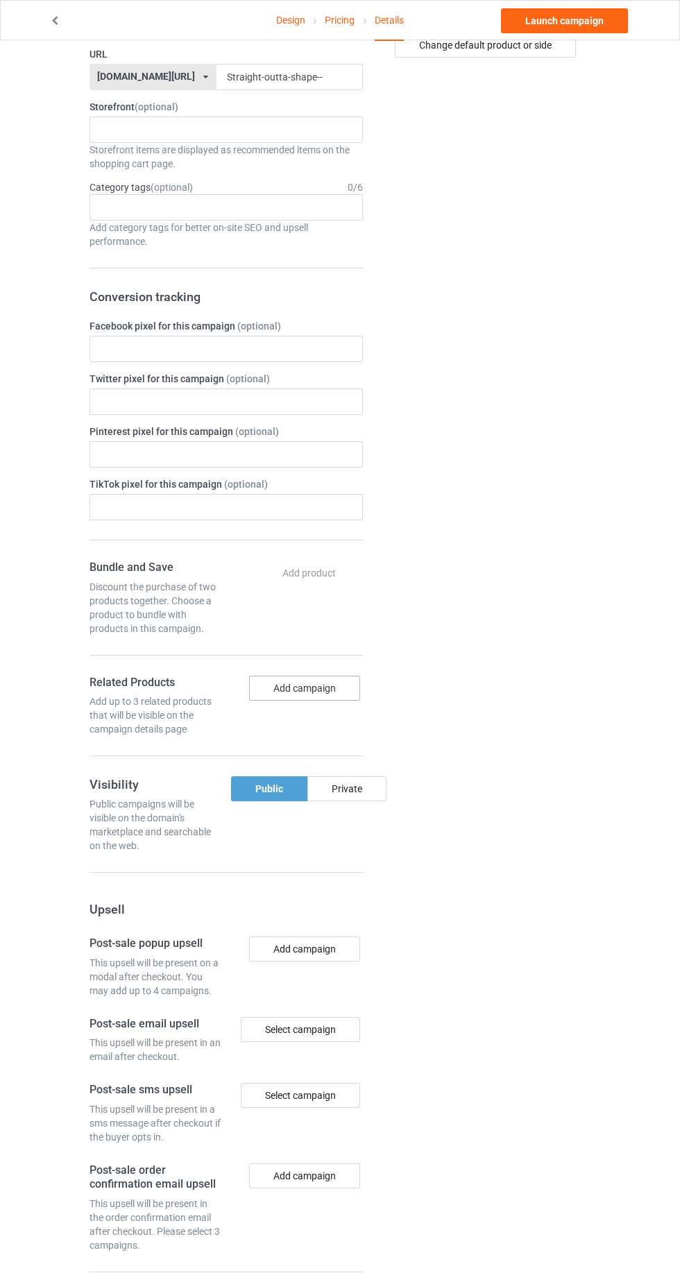
click at [350, 688] on button "Add campaign" at bounding box center [304, 688] width 111 height 25
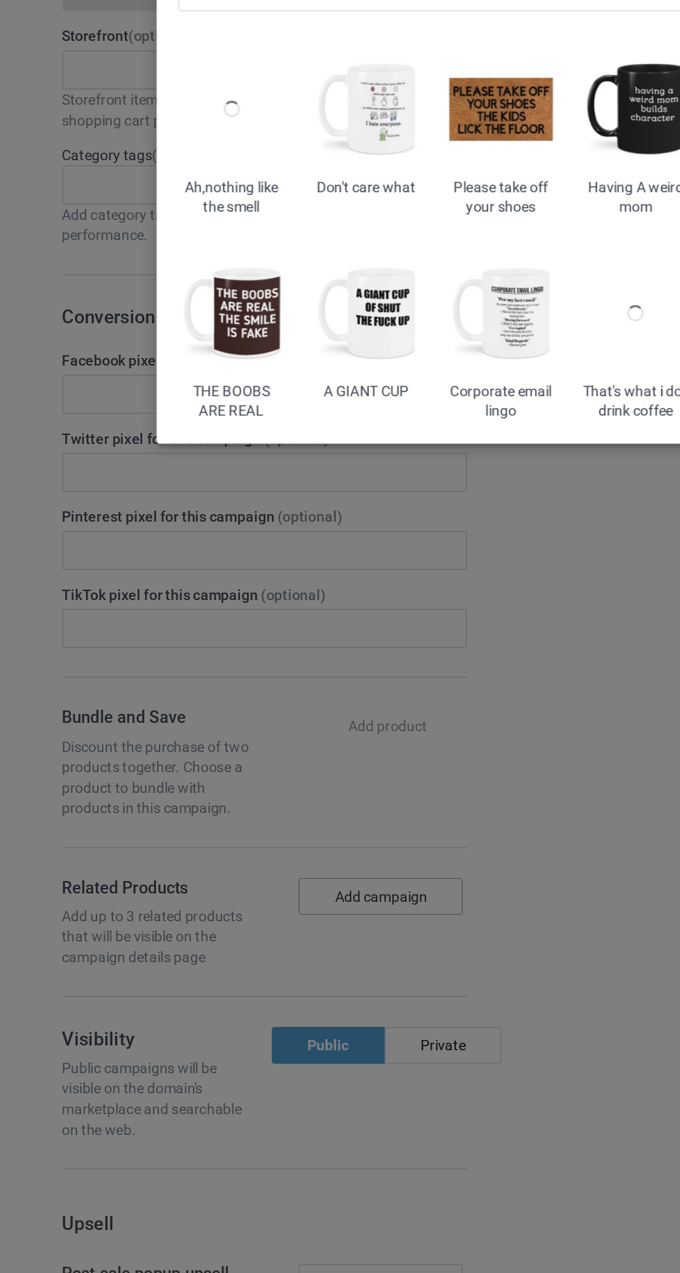
scroll to position [370, 0]
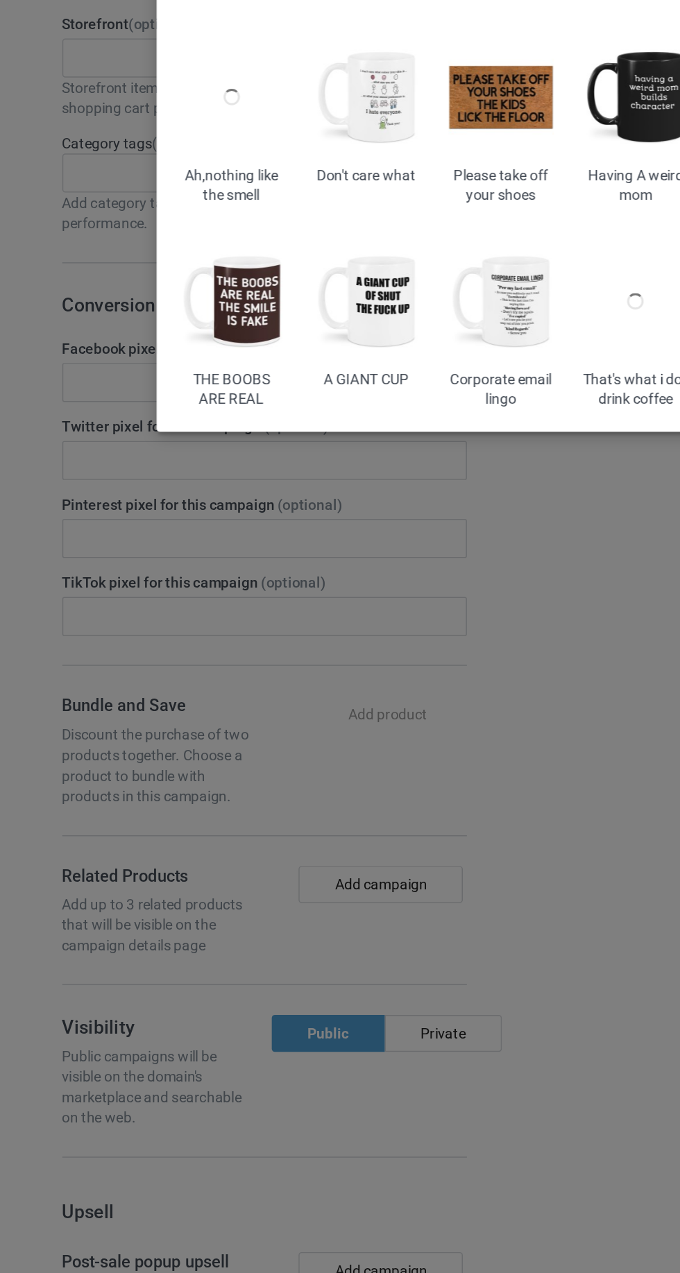
click at [410, 169] on img at bounding box center [385, 155] width 71 height 89
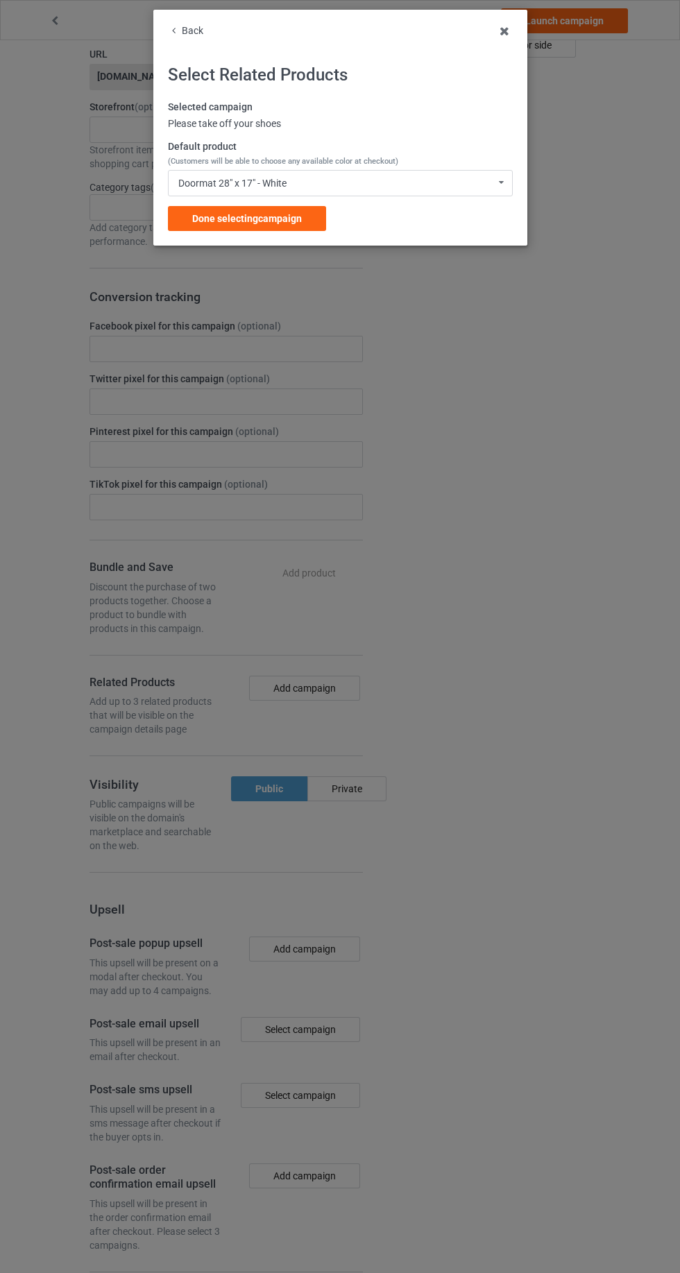
click at [200, 221] on span "Done selecting campaign" at bounding box center [247, 218] width 110 height 11
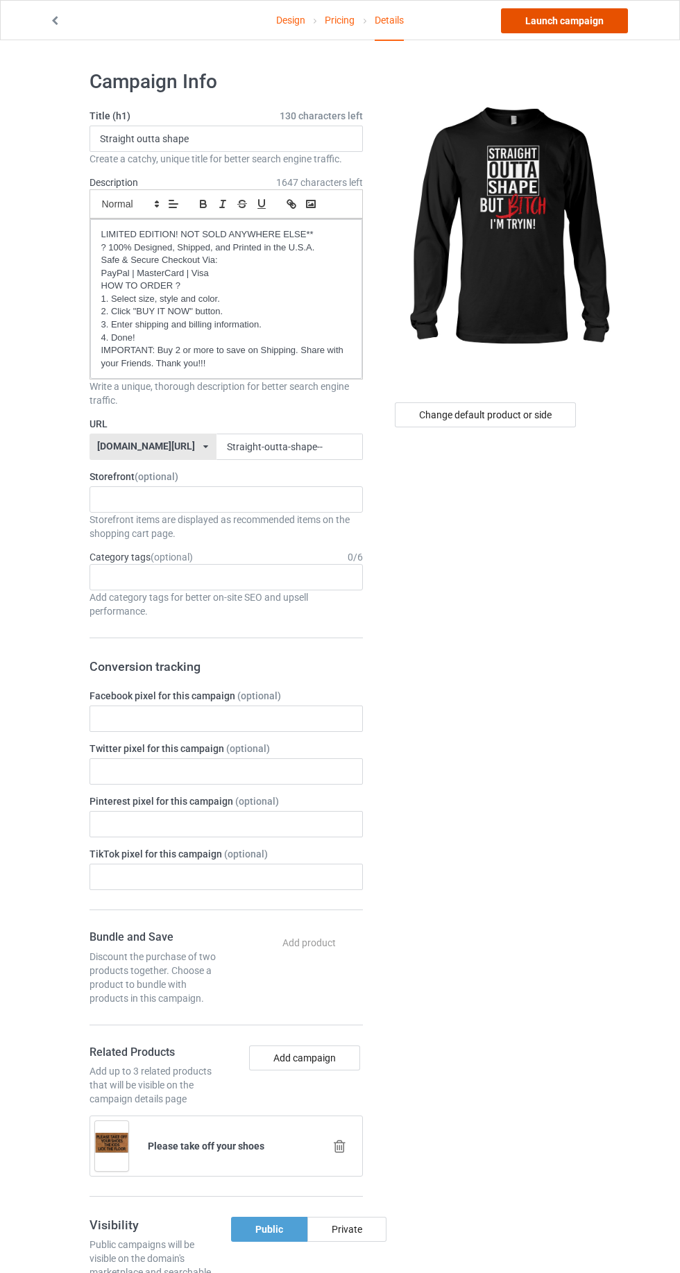
click at [597, 31] on link "Launch campaign" at bounding box center [564, 20] width 127 height 25
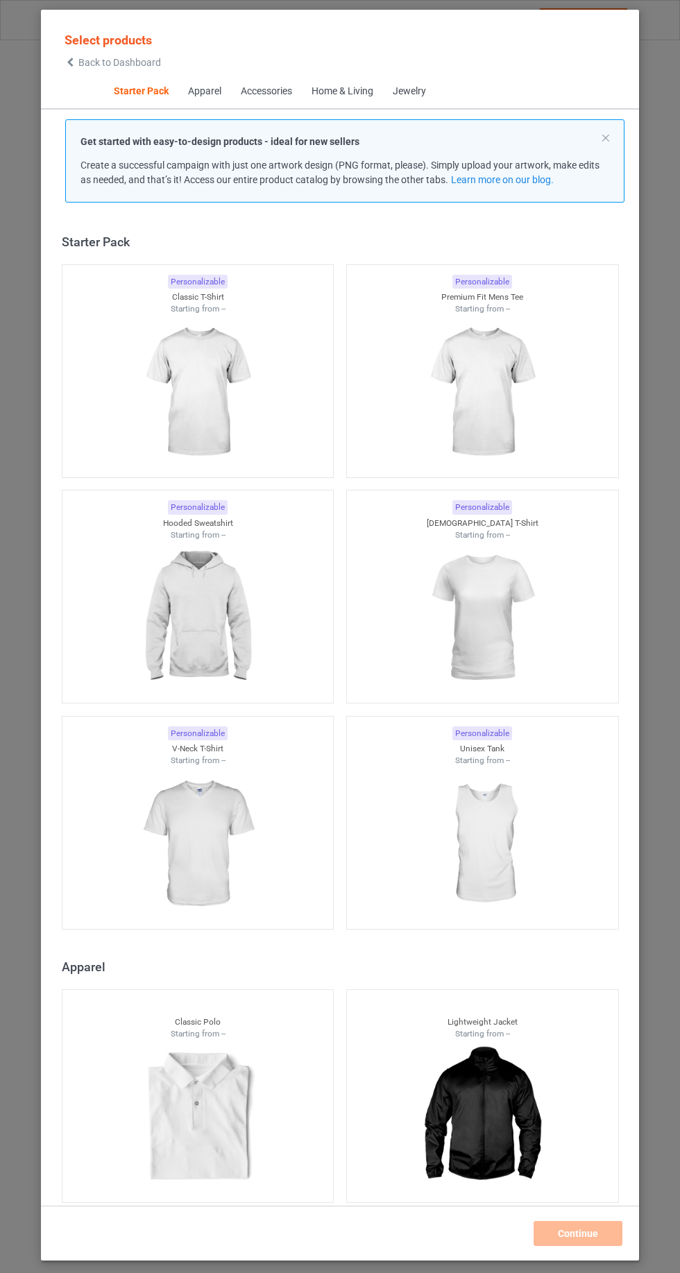
scroll to position [17, 0]
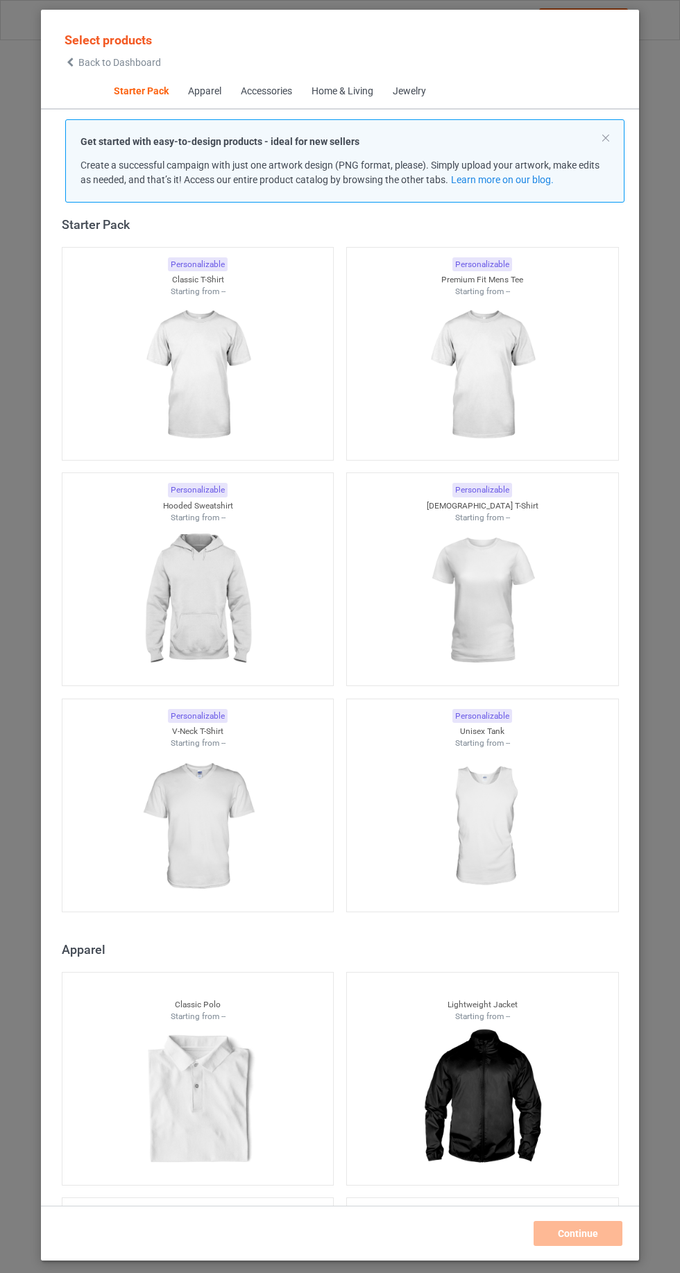
click at [83, 63] on span "Back to Dashboard" at bounding box center [119, 62] width 83 height 11
